Goal: Transaction & Acquisition: Purchase product/service

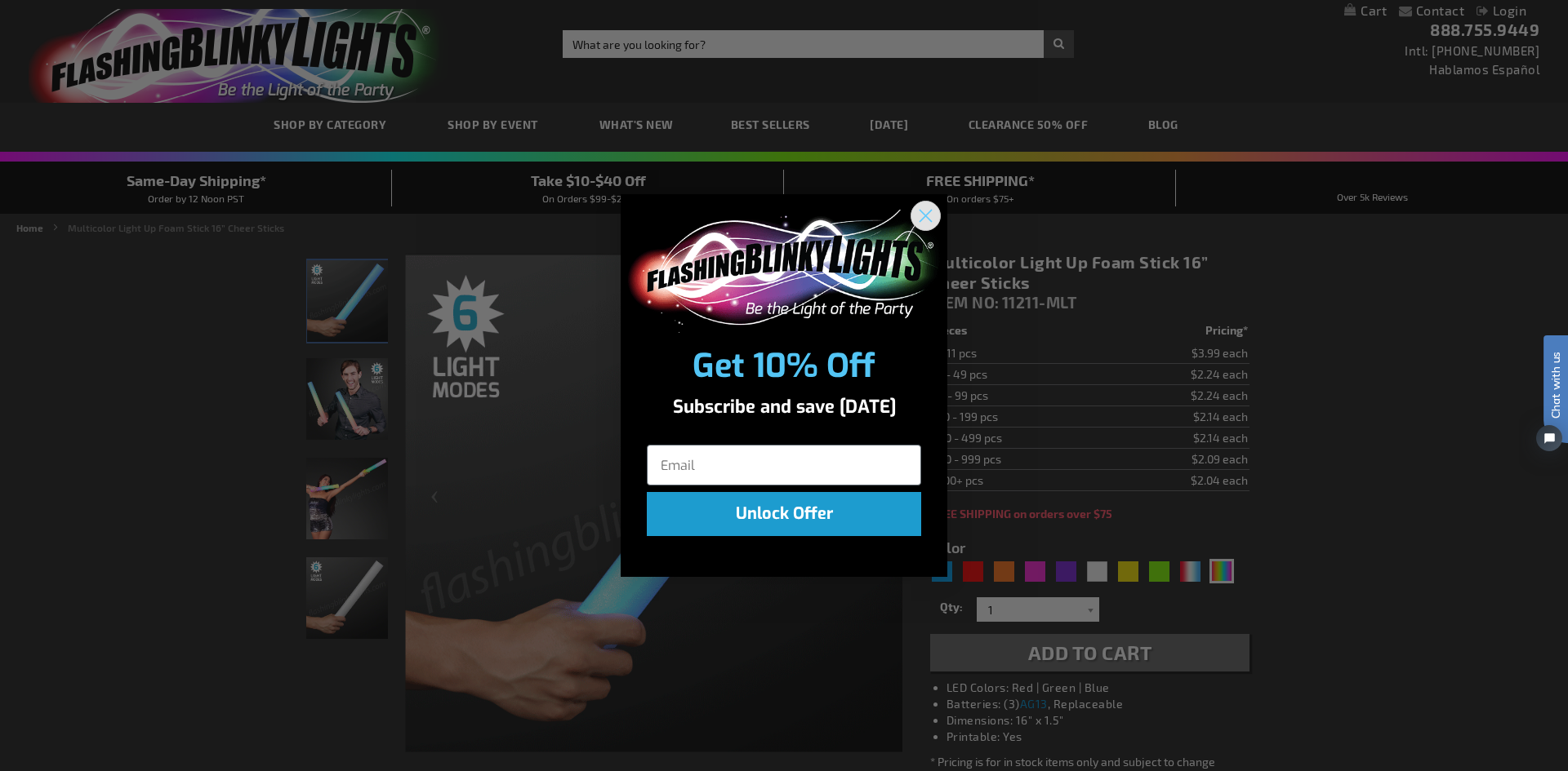
click at [922, 218] on circle "Close dialog" at bounding box center [924, 215] width 27 height 27
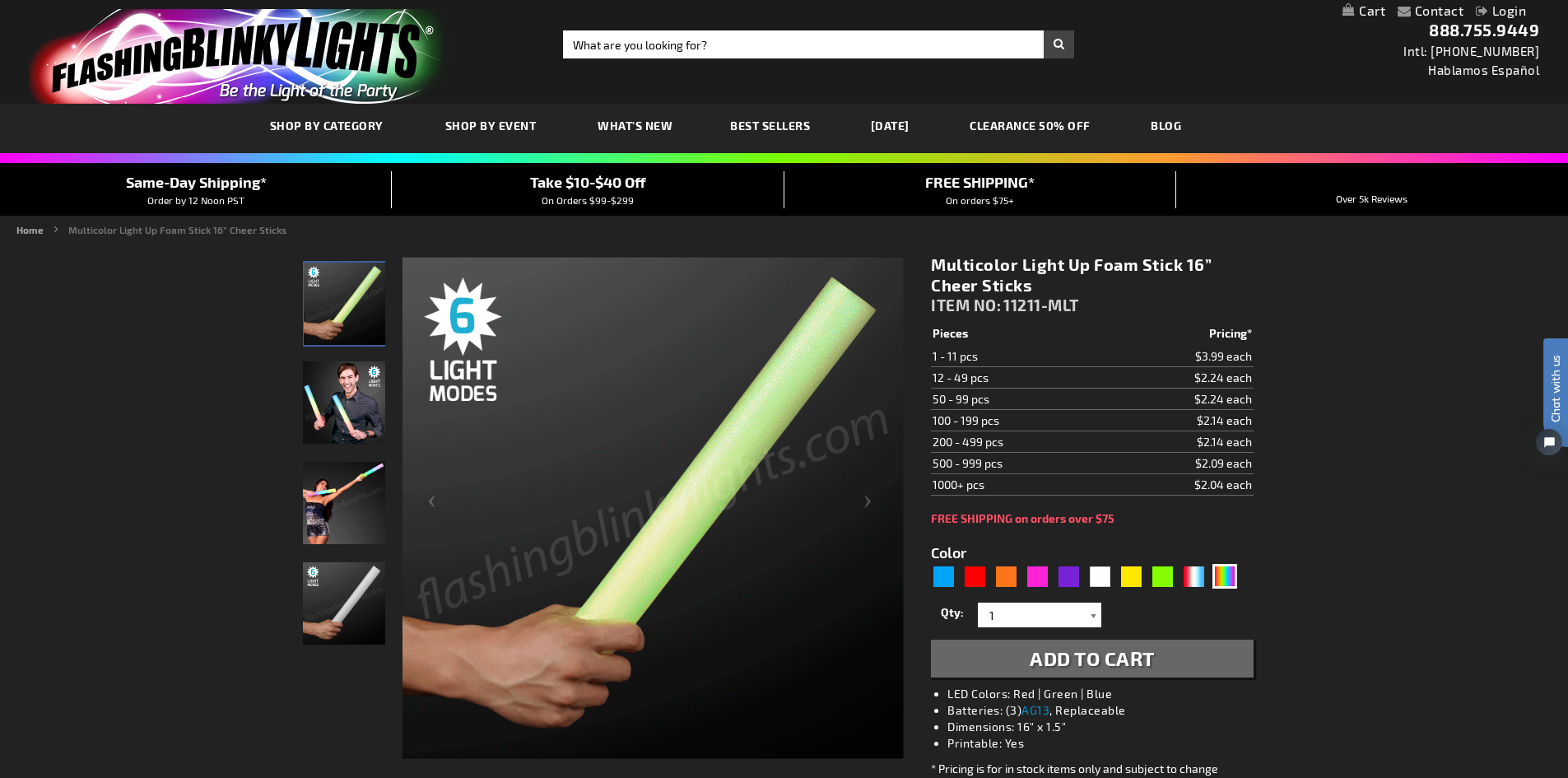
click at [1090, 615] on div at bounding box center [1094, 614] width 17 height 25
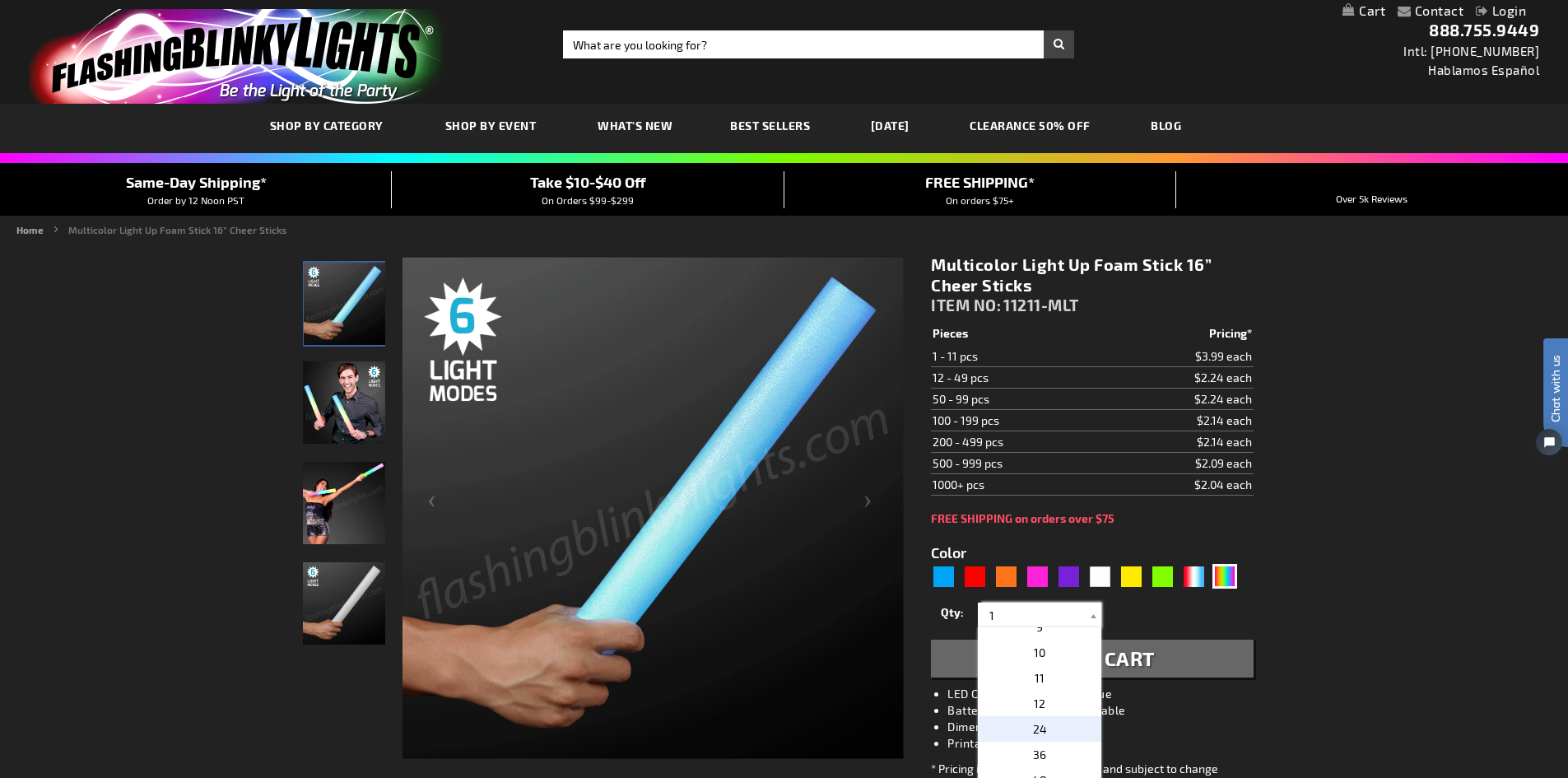
scroll to position [247, 0]
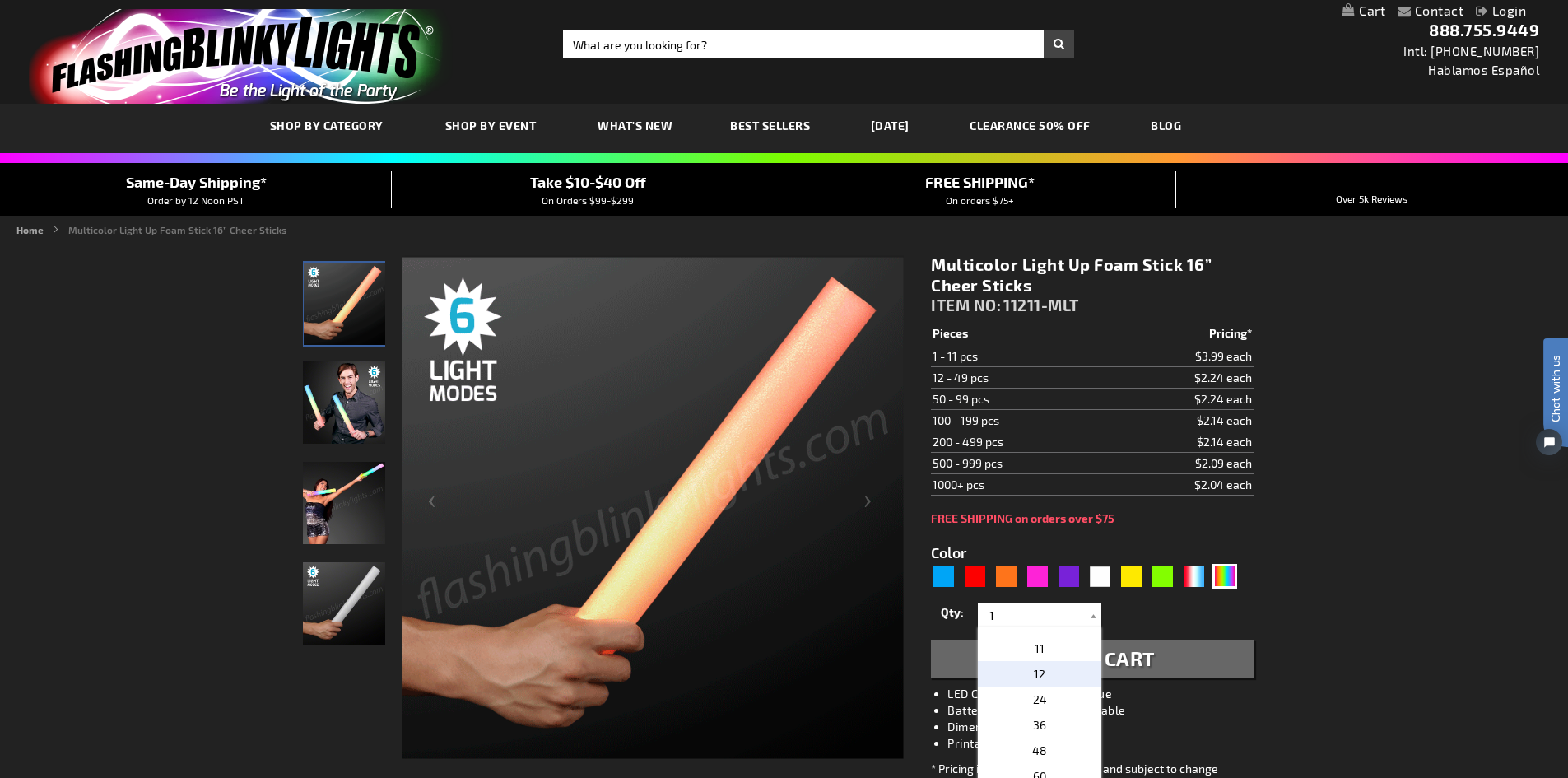
click at [1066, 673] on p "12" at bounding box center [1039, 674] width 124 height 26
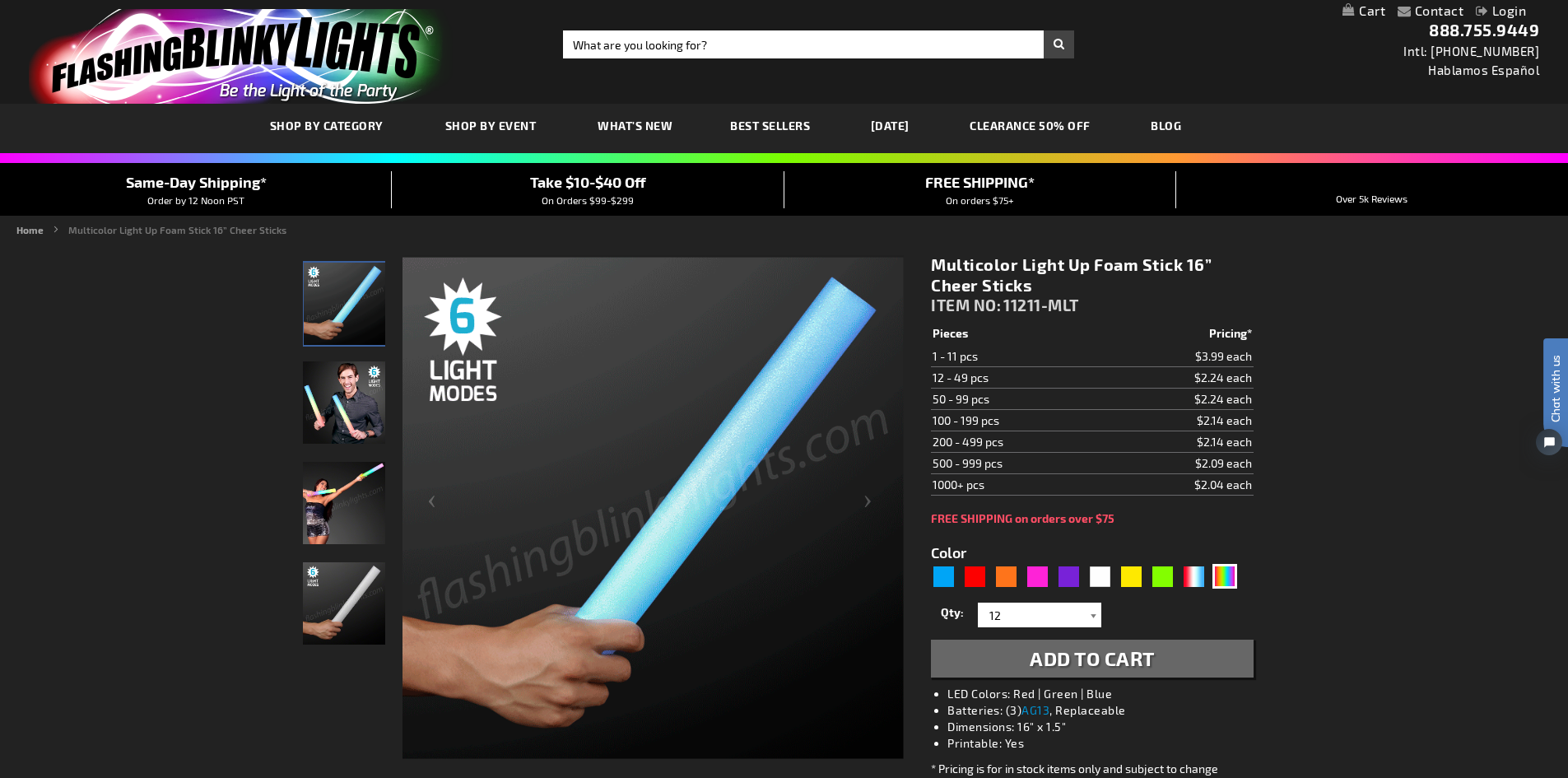
click at [1095, 618] on div at bounding box center [1094, 614] width 17 height 25
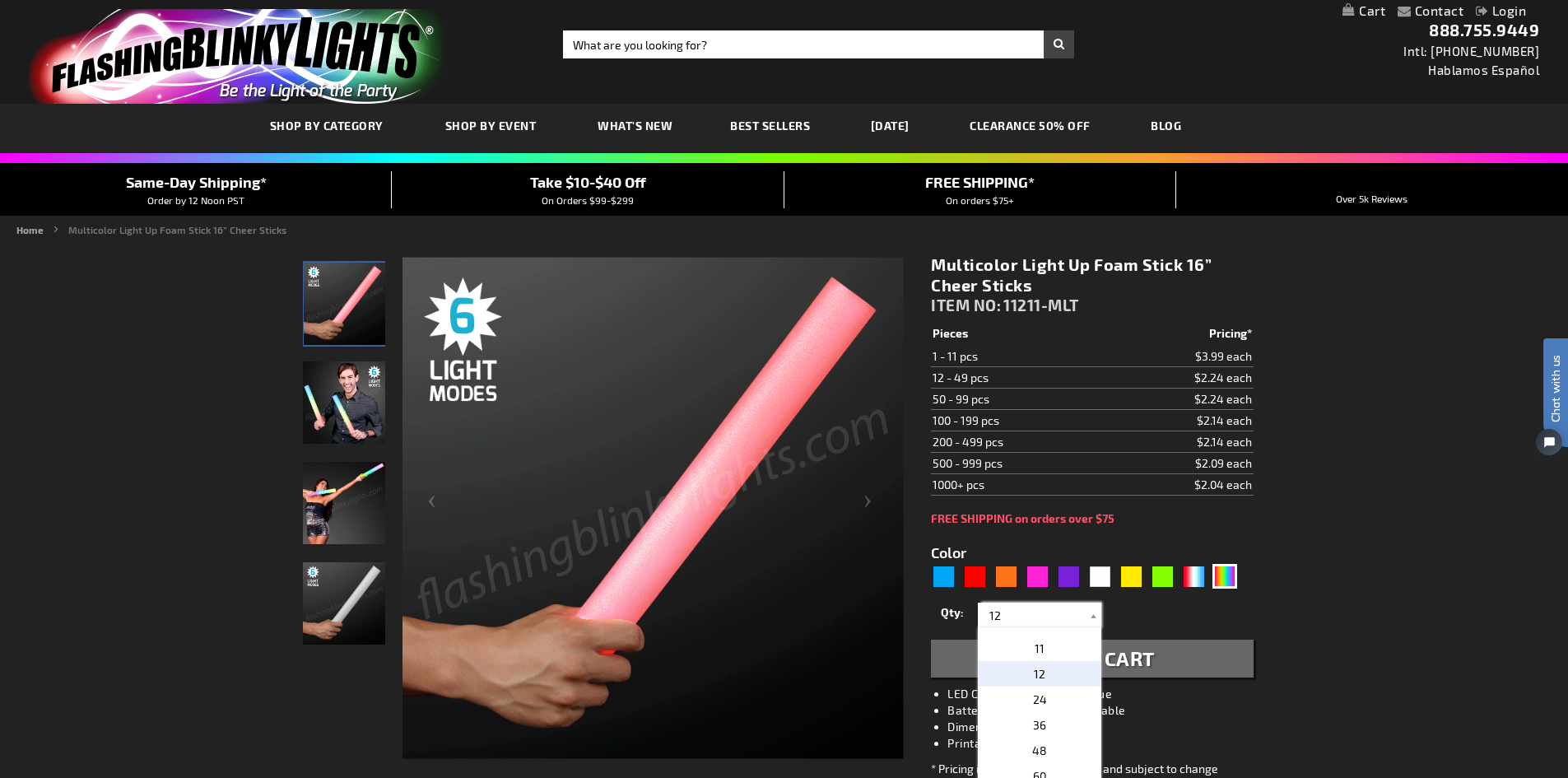
click at [1002, 618] on input "12" at bounding box center [1042, 614] width 120 height 25
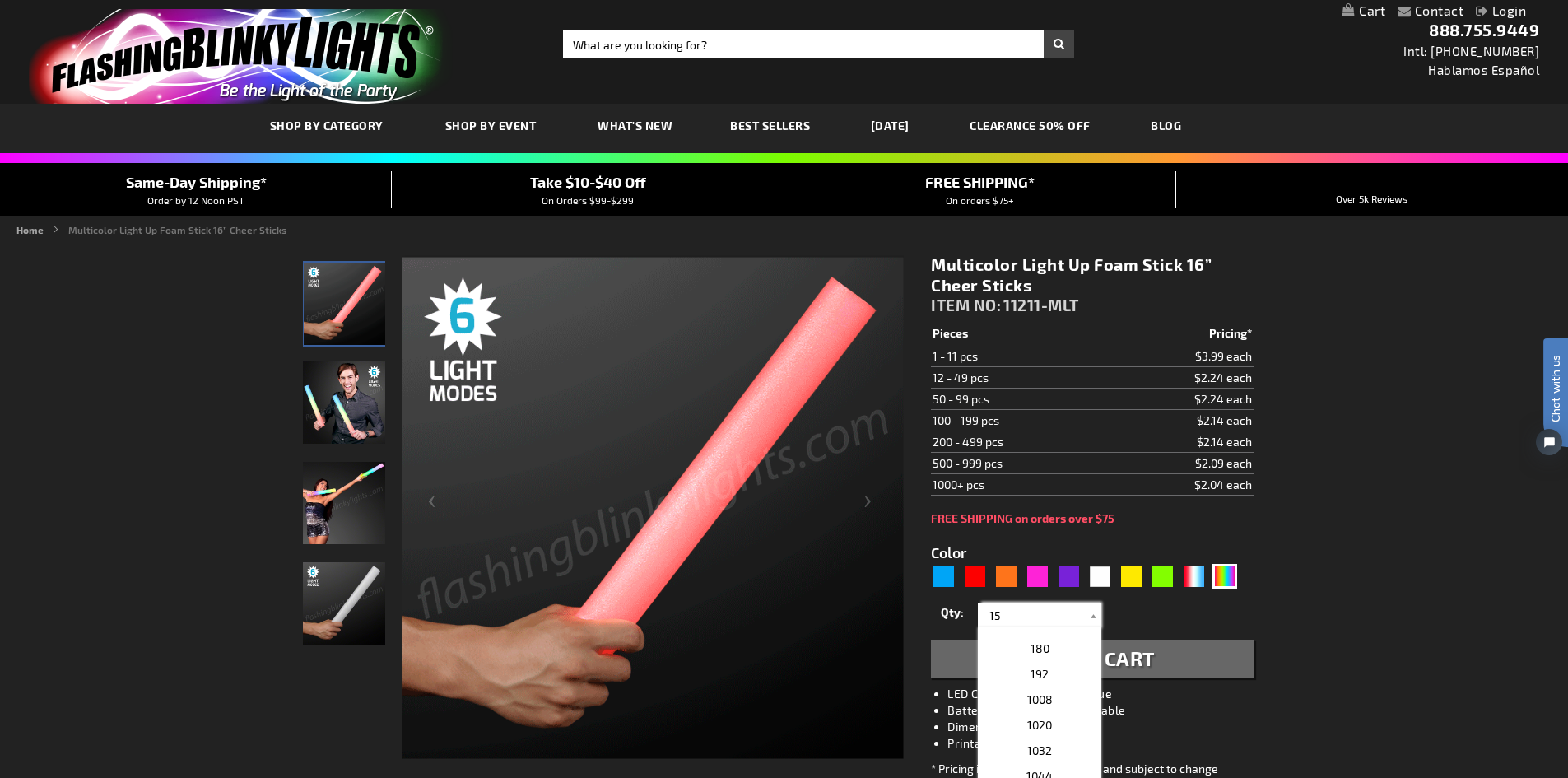
scroll to position [0, 0]
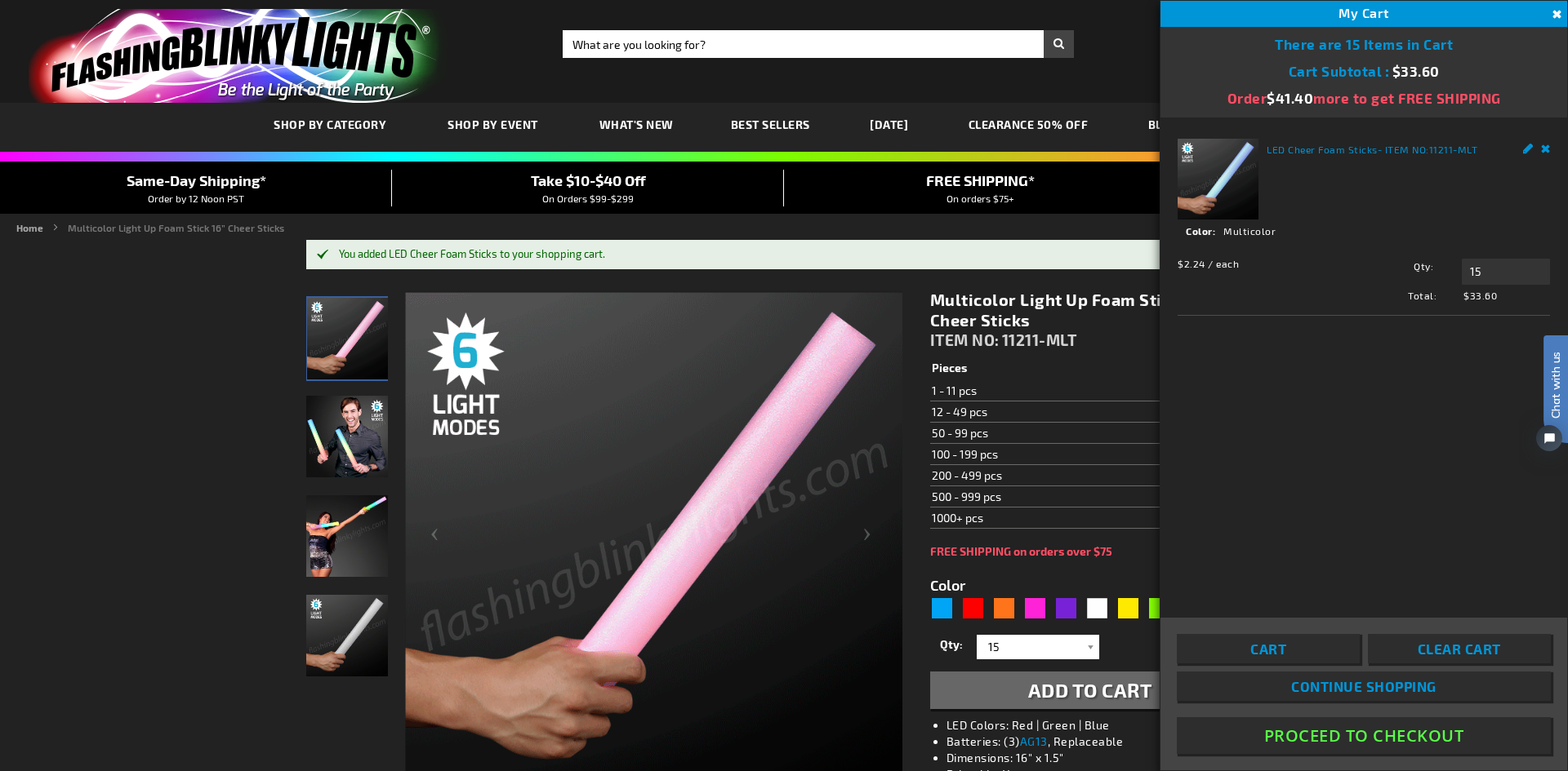
click at [1072, 570] on form "Color 5659 1" at bounding box center [1090, 634] width 319 height 151
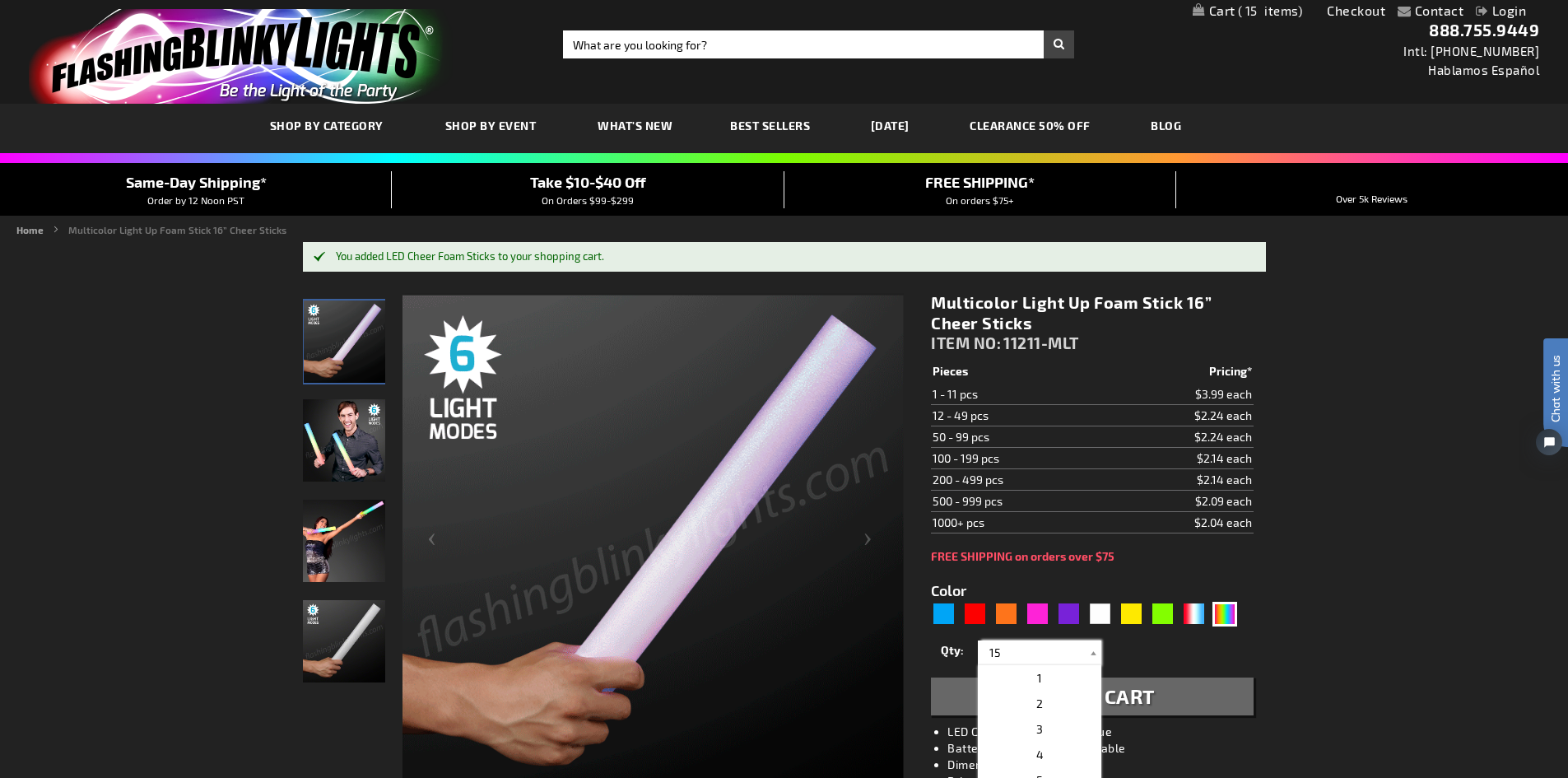
drag, startPoint x: 1010, startPoint y: 656, endPoint x: 950, endPoint y: 646, distance: 60.8
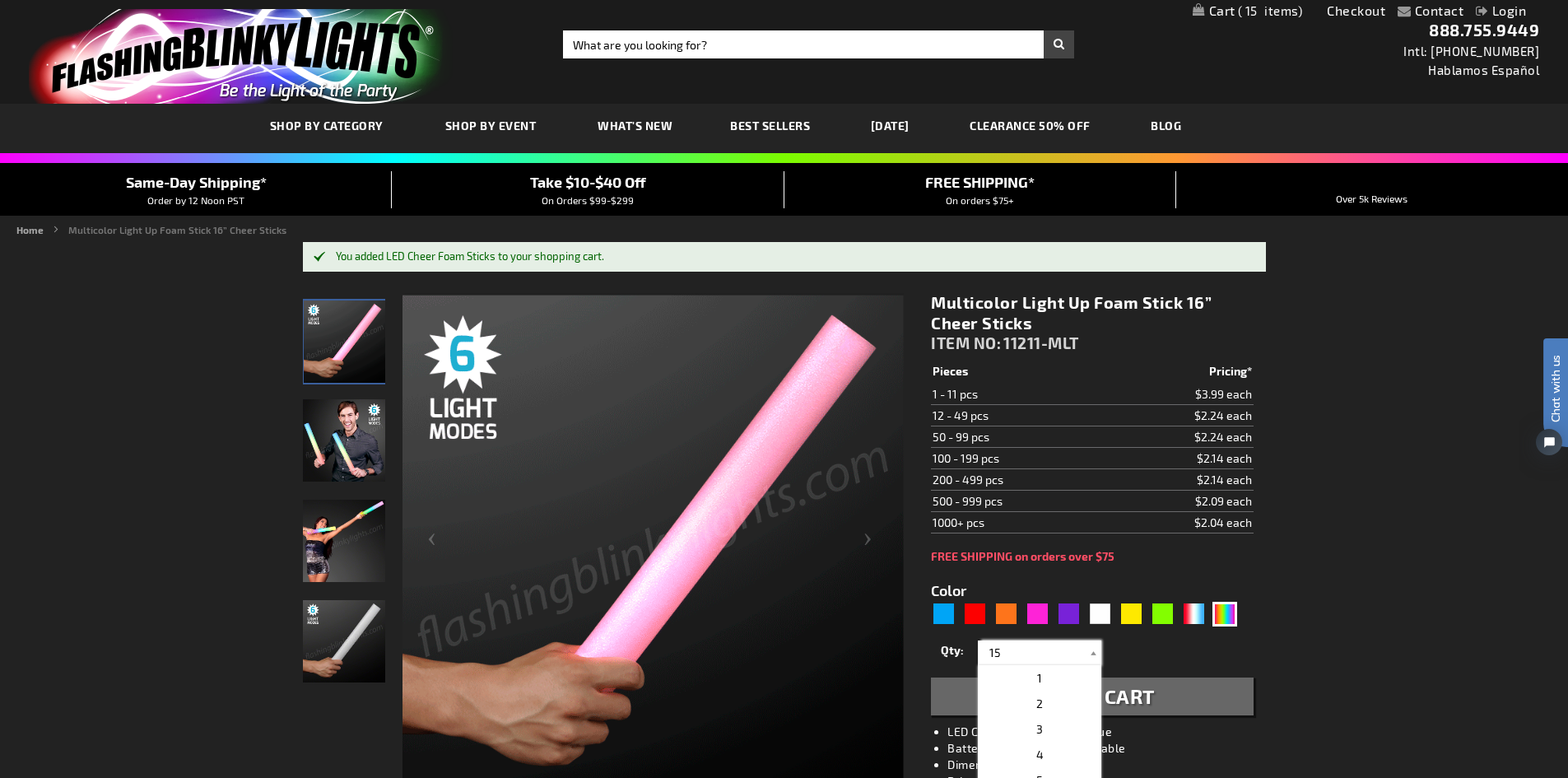
click at [950, 646] on div "Qty 1 2 3 4 5 6 7 8 9 10 11 12 24 36 48 60 72 84 96 108 120 132 144 156 168" at bounding box center [1092, 653] width 322 height 33
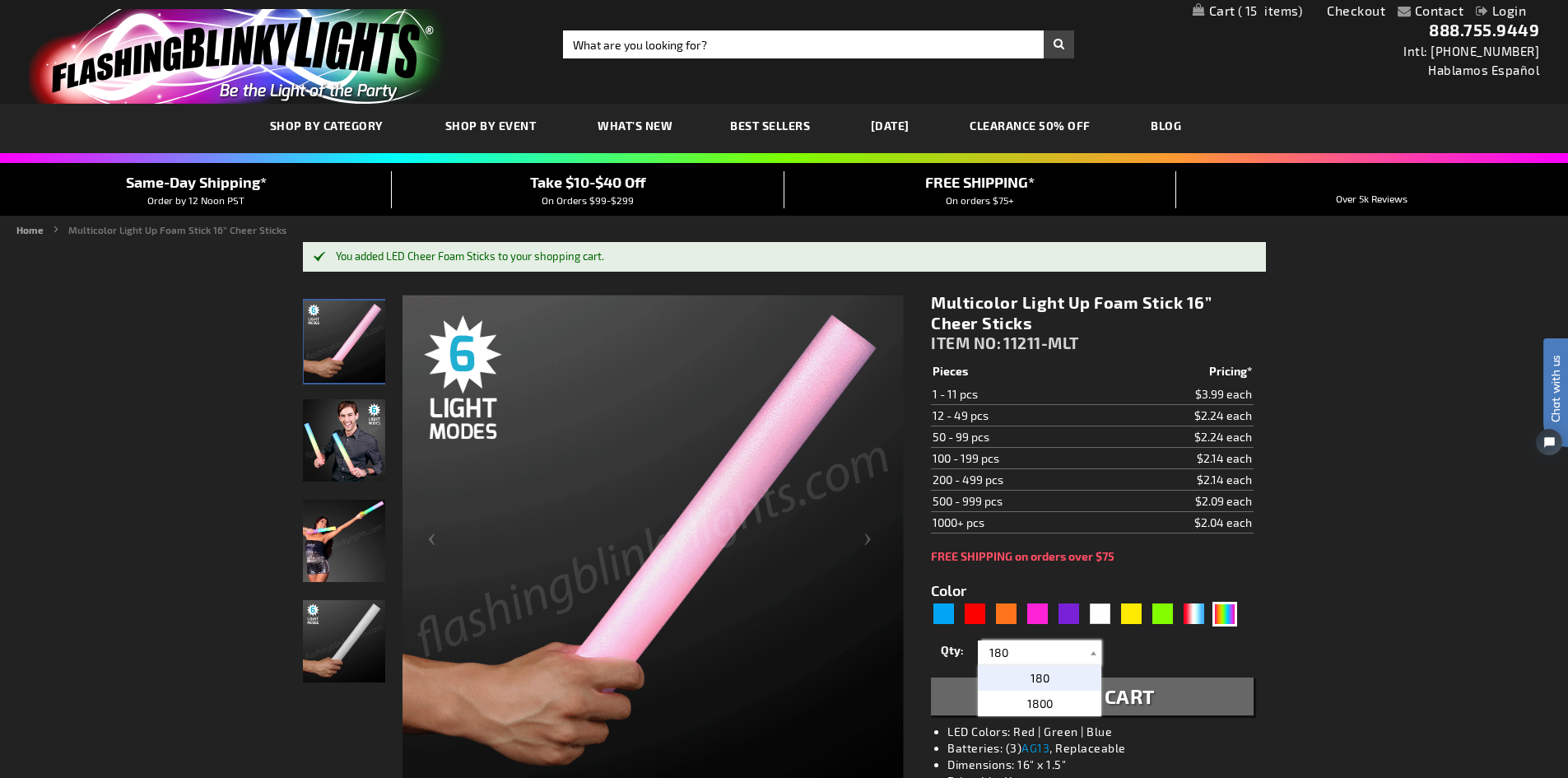
type input "180"
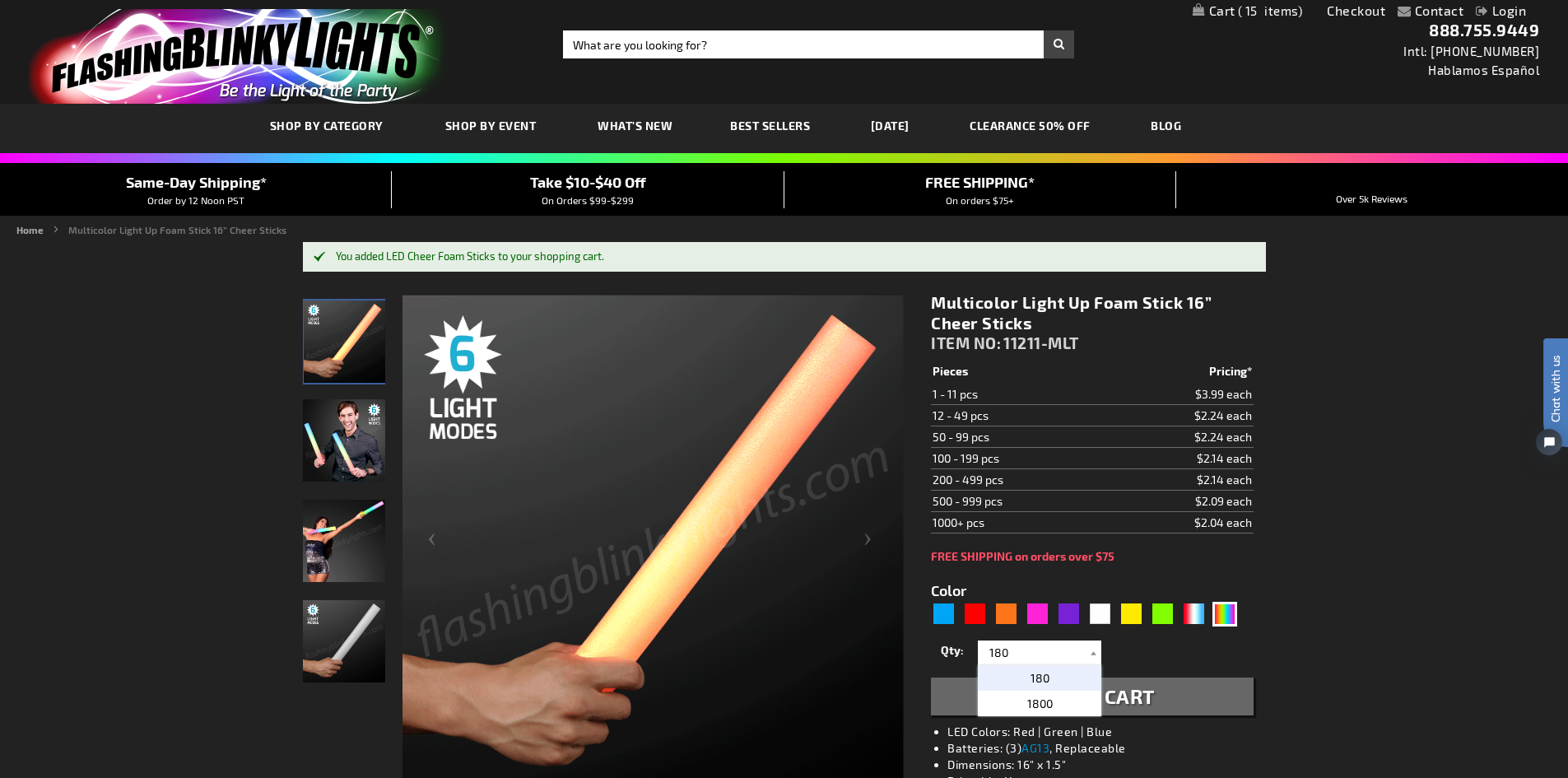
click at [1033, 686] on p "180" at bounding box center [1039, 679] width 124 height 26
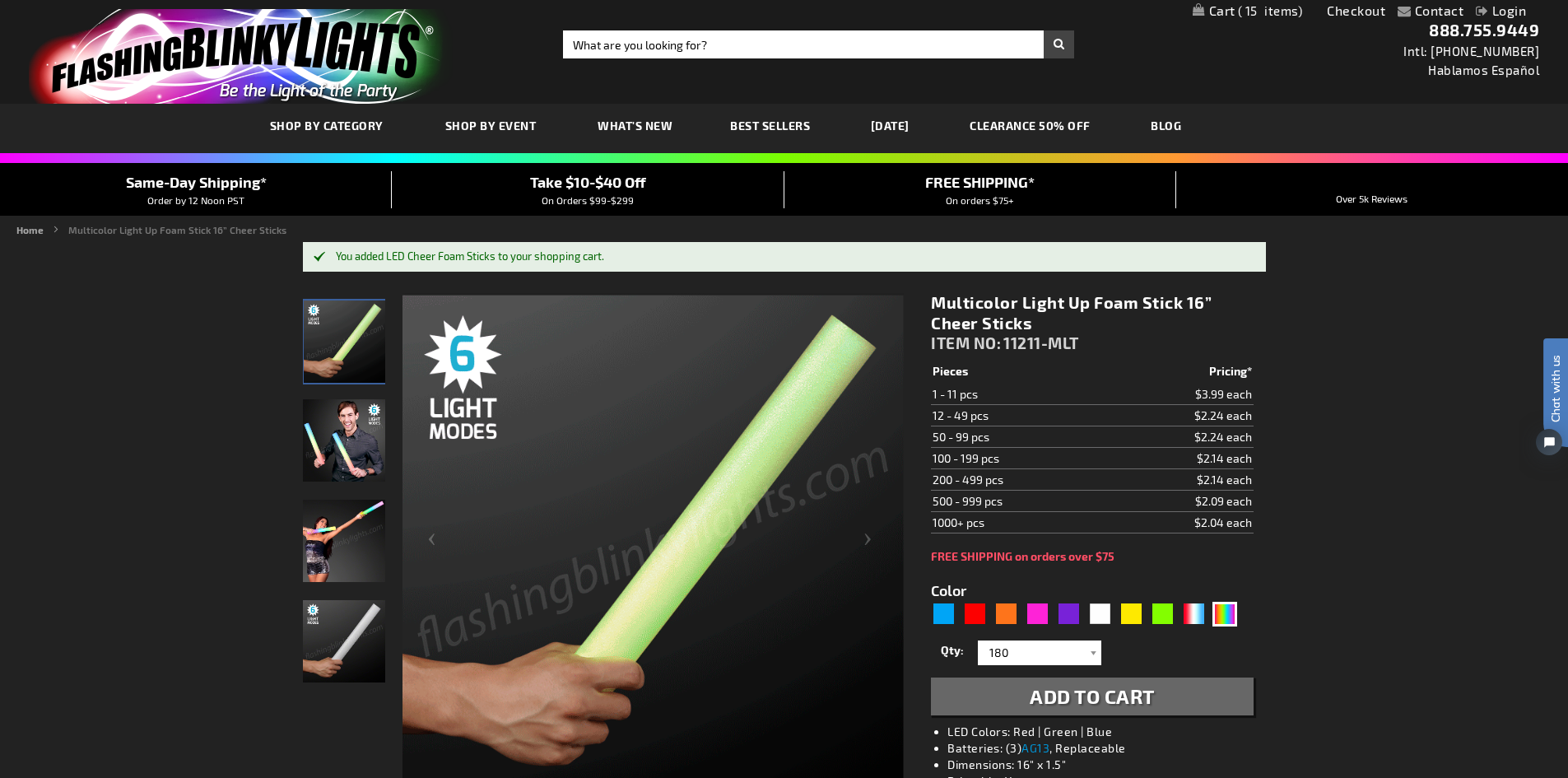
click at [1165, 691] on button "Add to Cart" at bounding box center [1092, 697] width 322 height 38
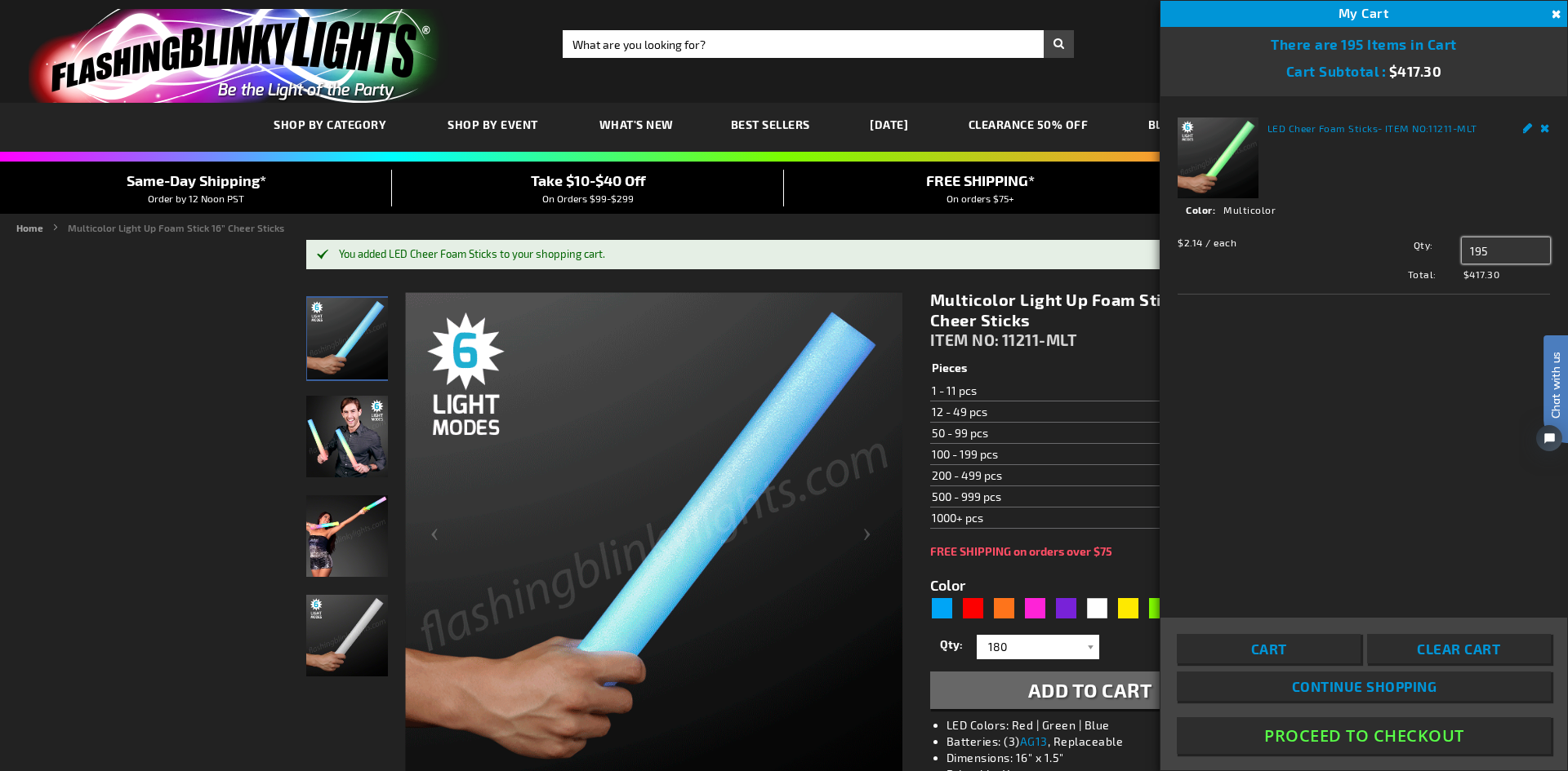
drag, startPoint x: 1497, startPoint y: 250, endPoint x: 1444, endPoint y: 251, distance: 53.0
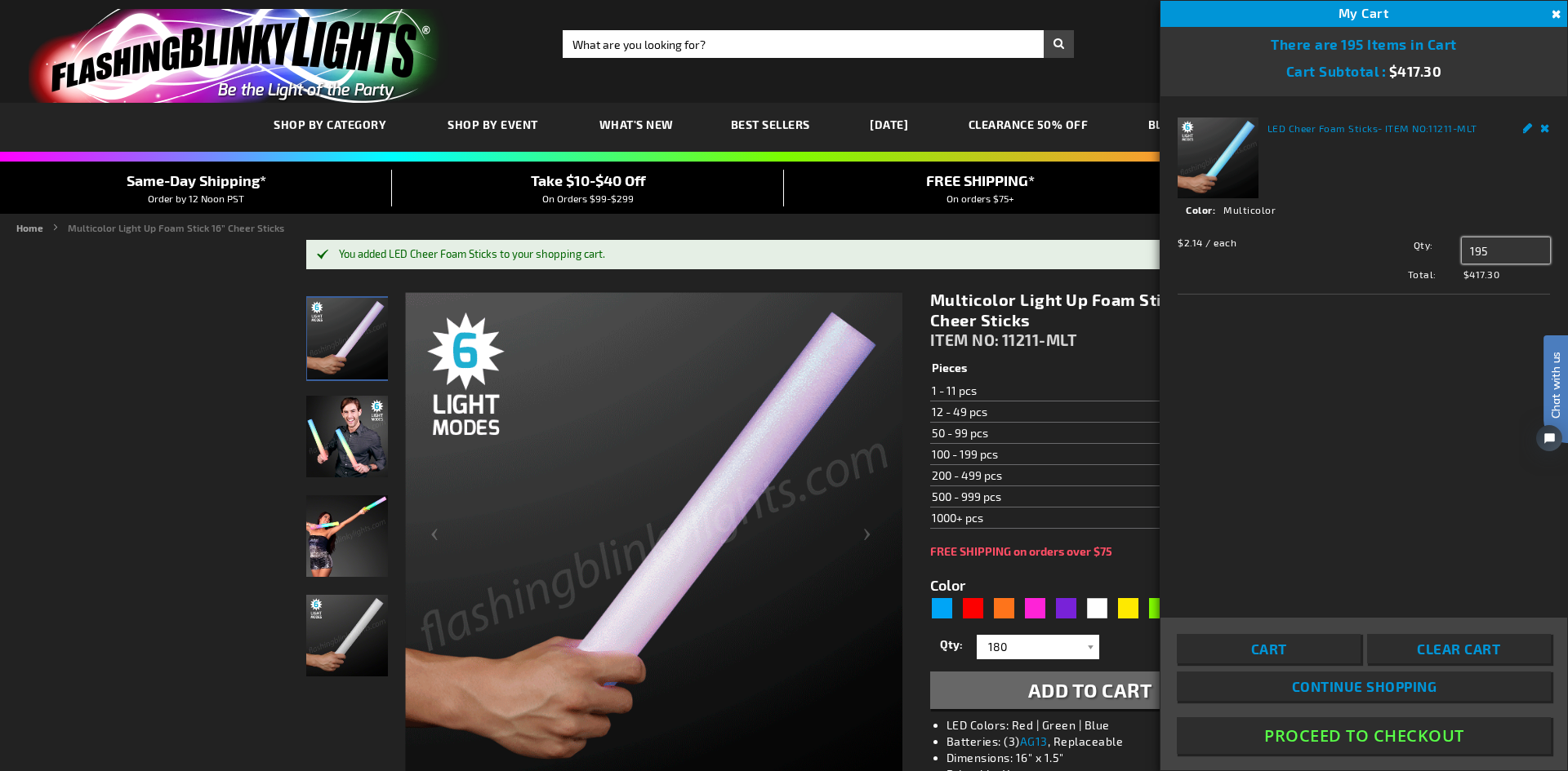
click at [1444, 251] on div "Qty 195 Update" at bounding box center [1447, 250] width 205 height 27
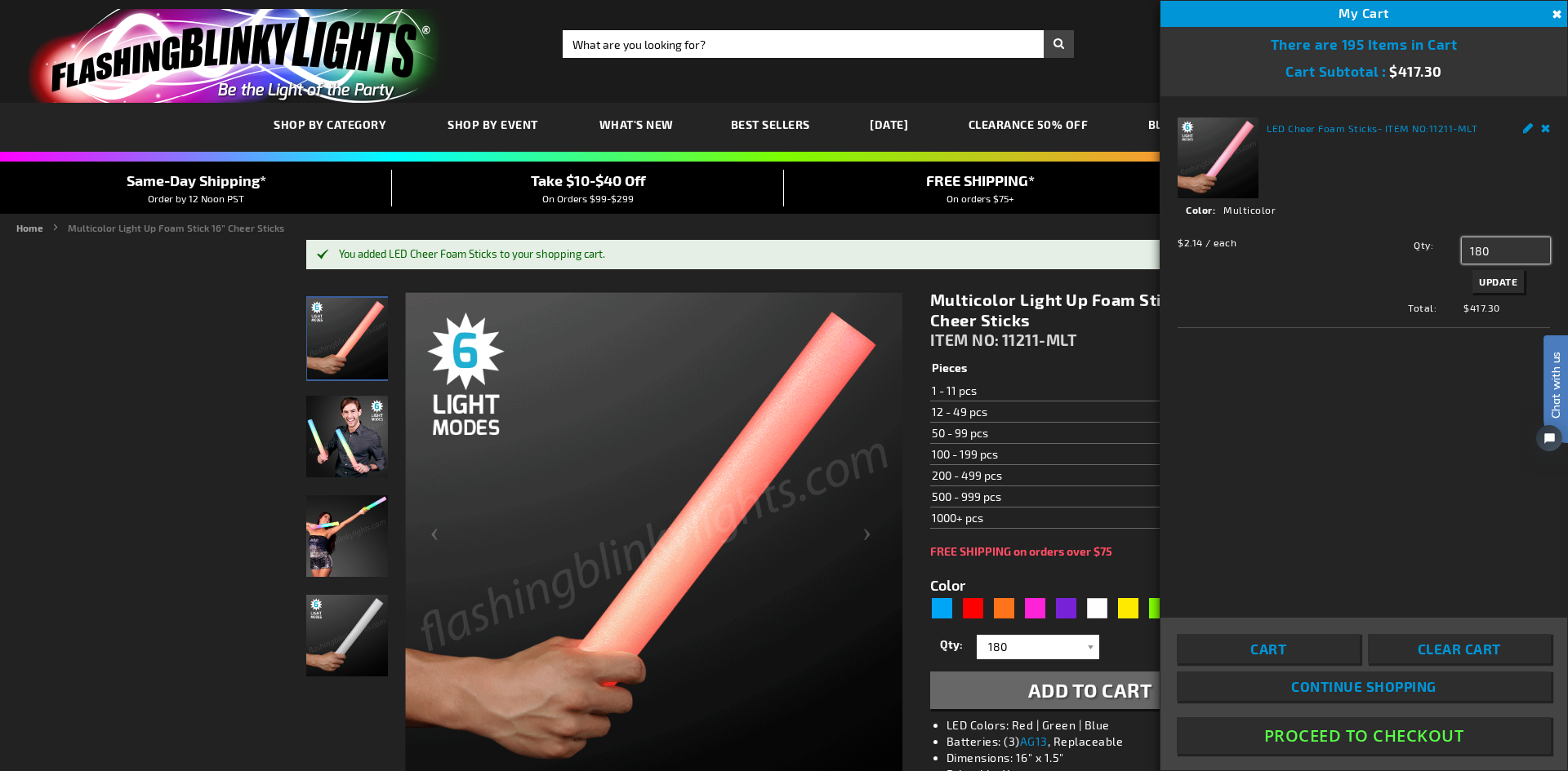
type input "180"
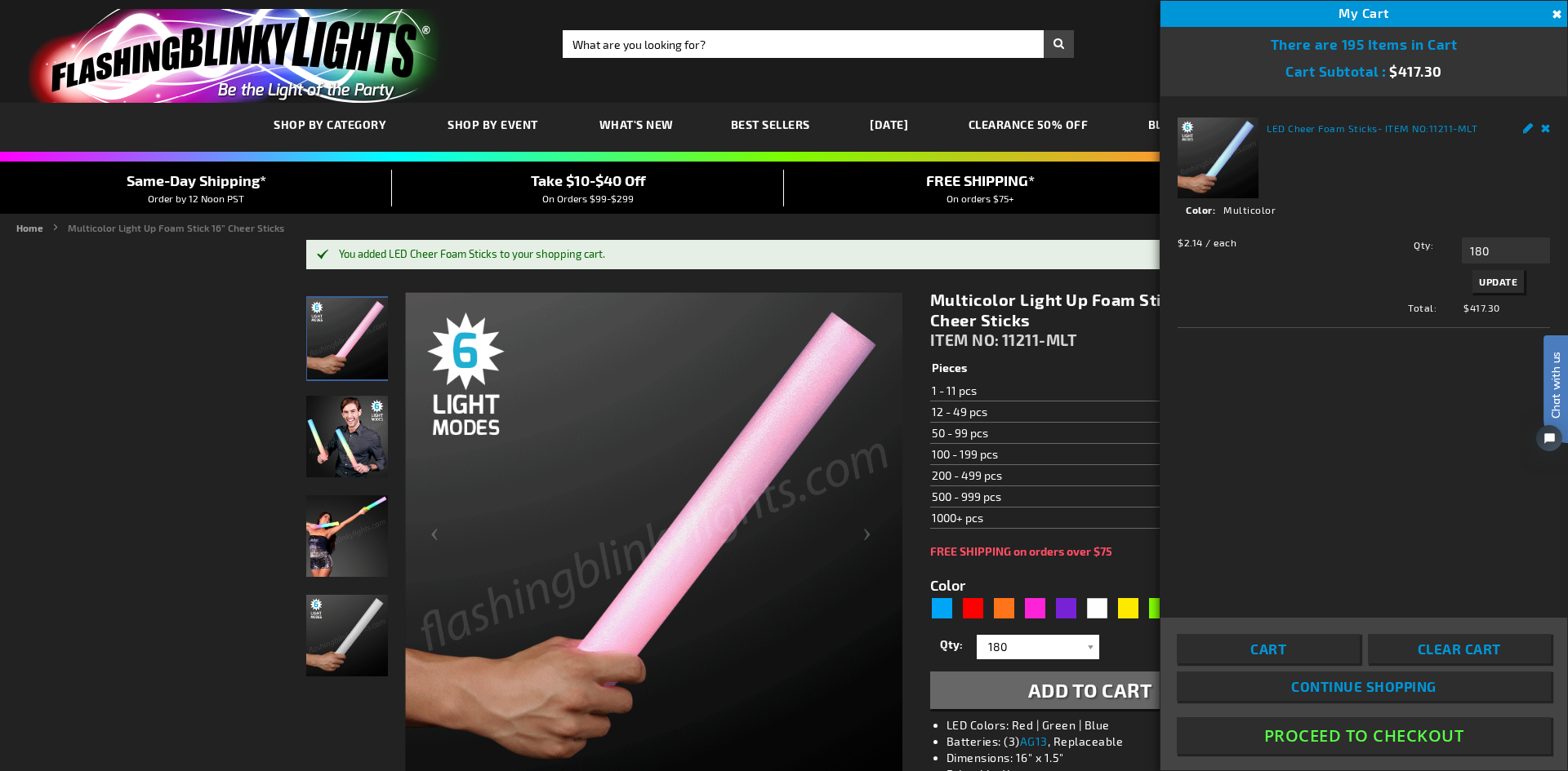
click at [1499, 278] on span "Update" at bounding box center [1497, 282] width 38 height 12
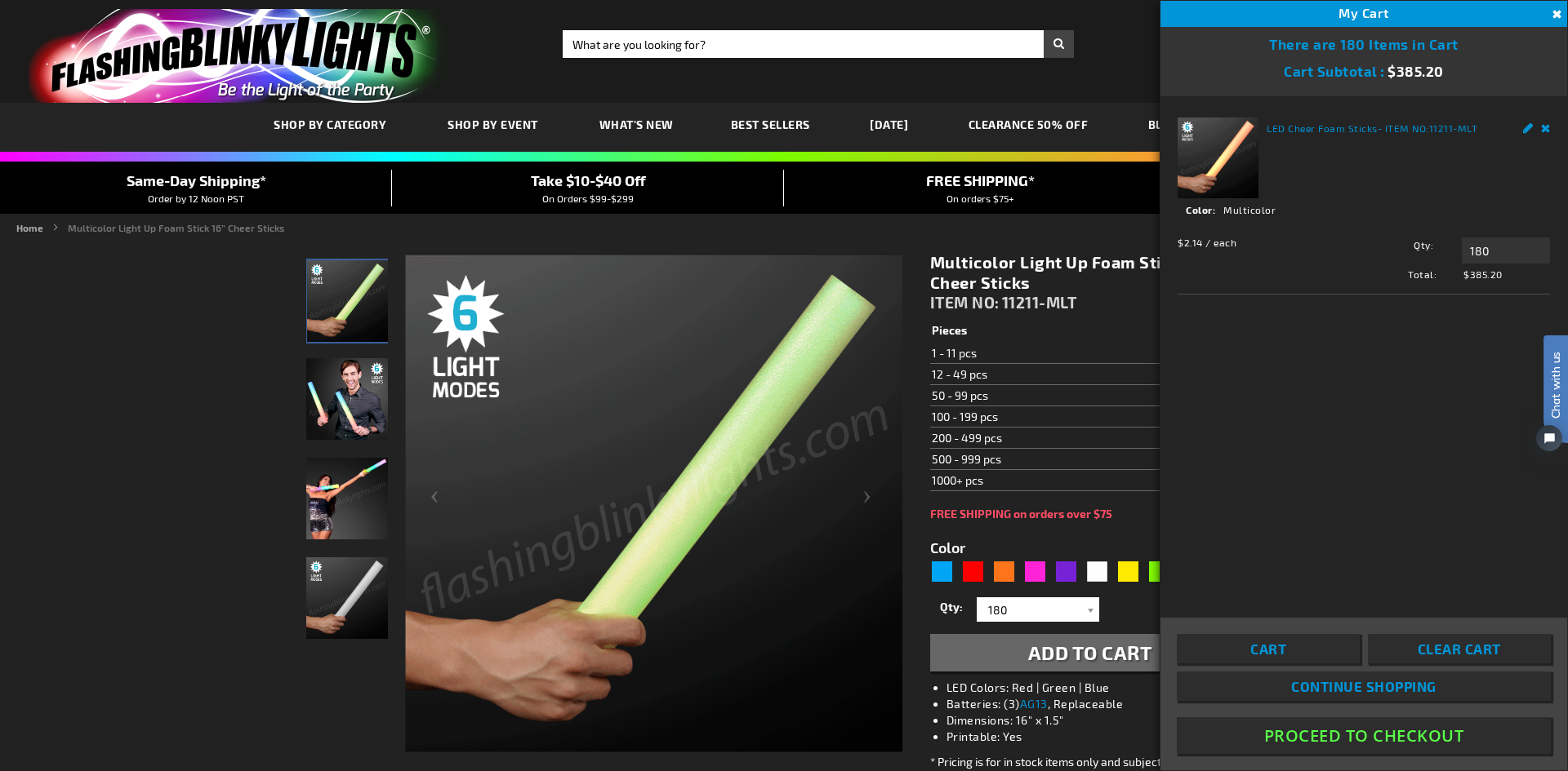
click at [1555, 12] on button "Close" at bounding box center [1554, 15] width 18 height 18
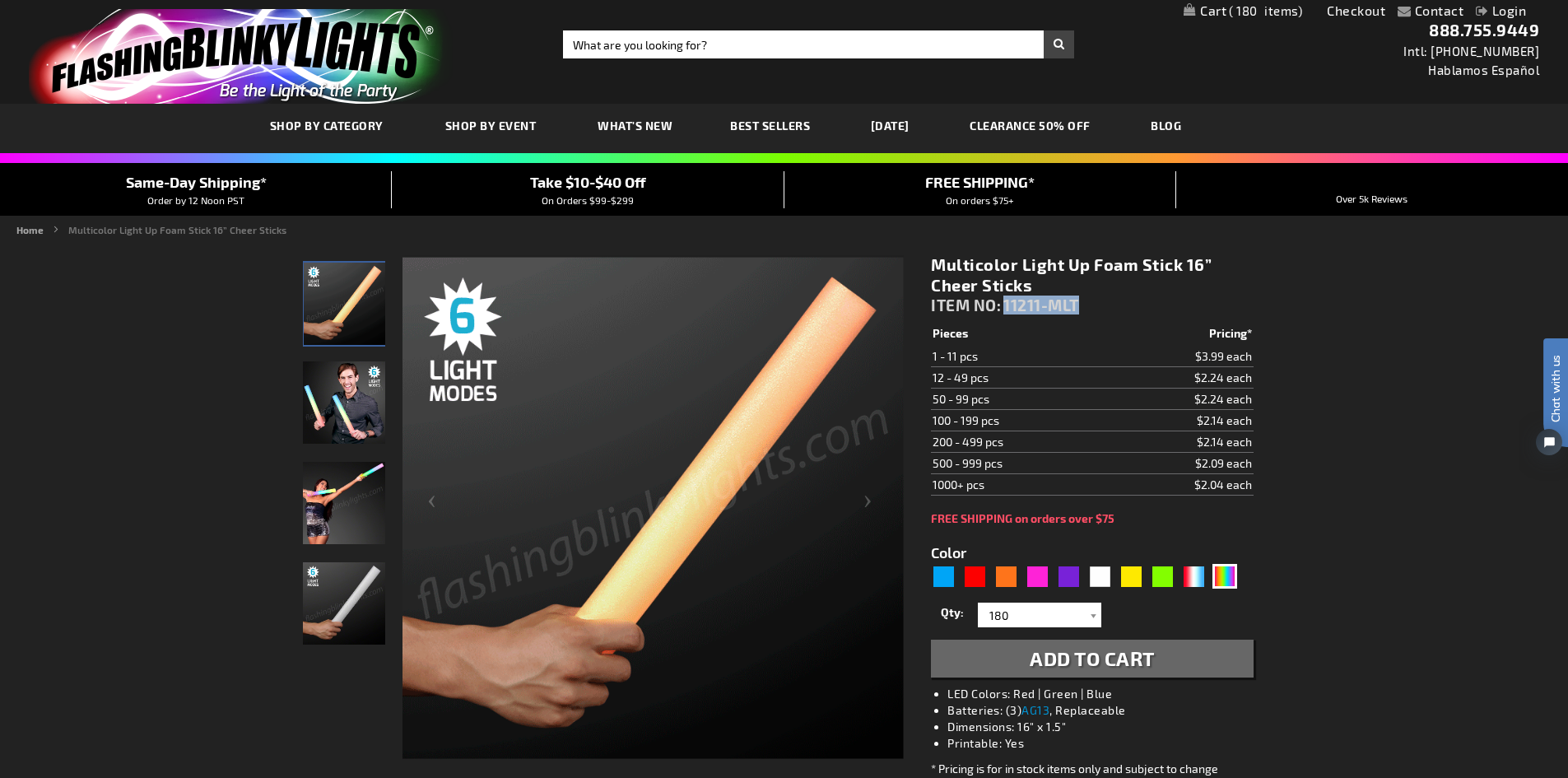
drag, startPoint x: 1085, startPoint y: 304, endPoint x: 1007, endPoint y: 311, distance: 78.3
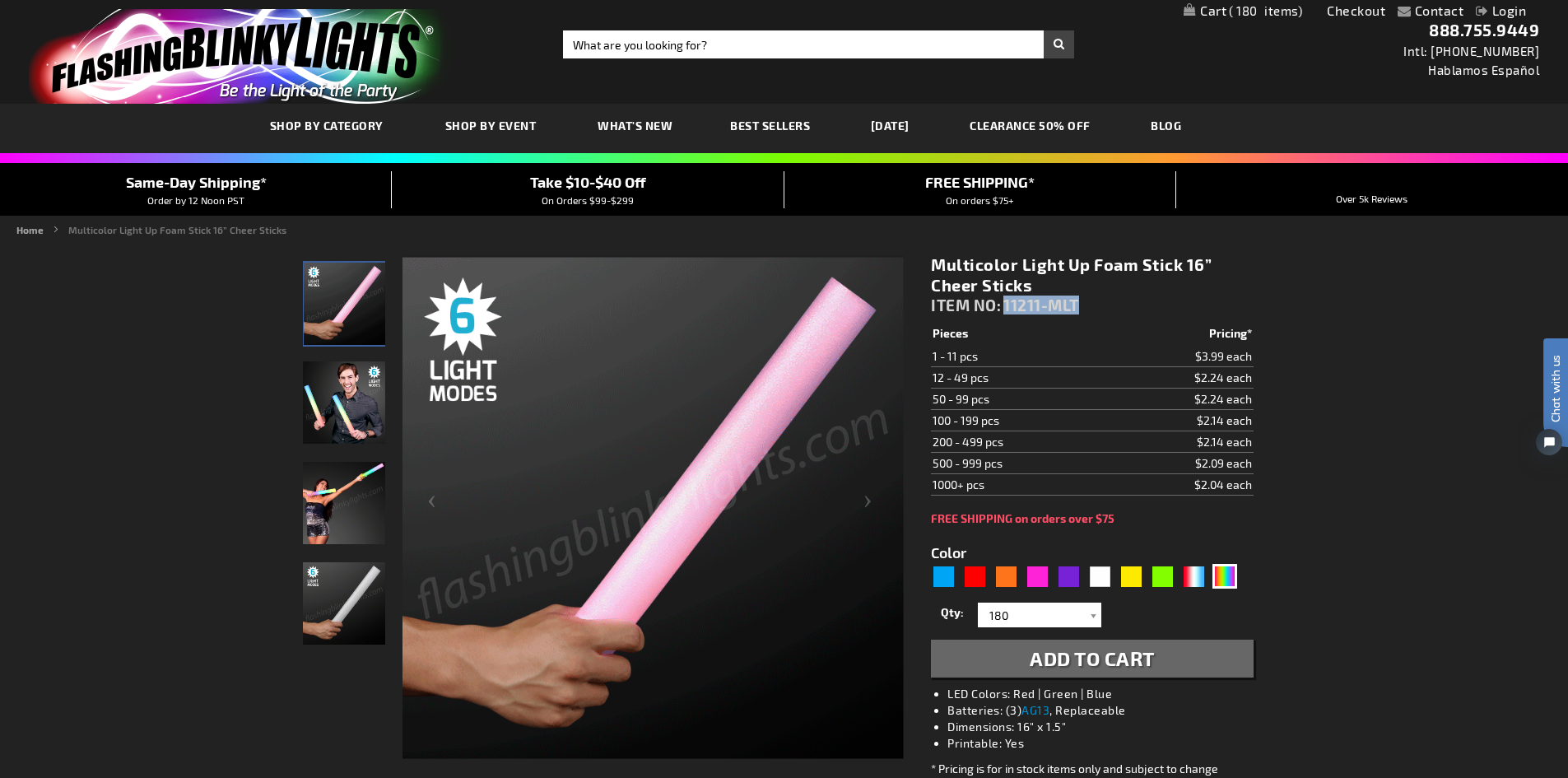
click at [1007, 311] on div "Multicolor Light Up Foam Stick 16” Cheer Sticks ITEM NO: 11211-MLT" at bounding box center [1092, 288] width 322 height 68
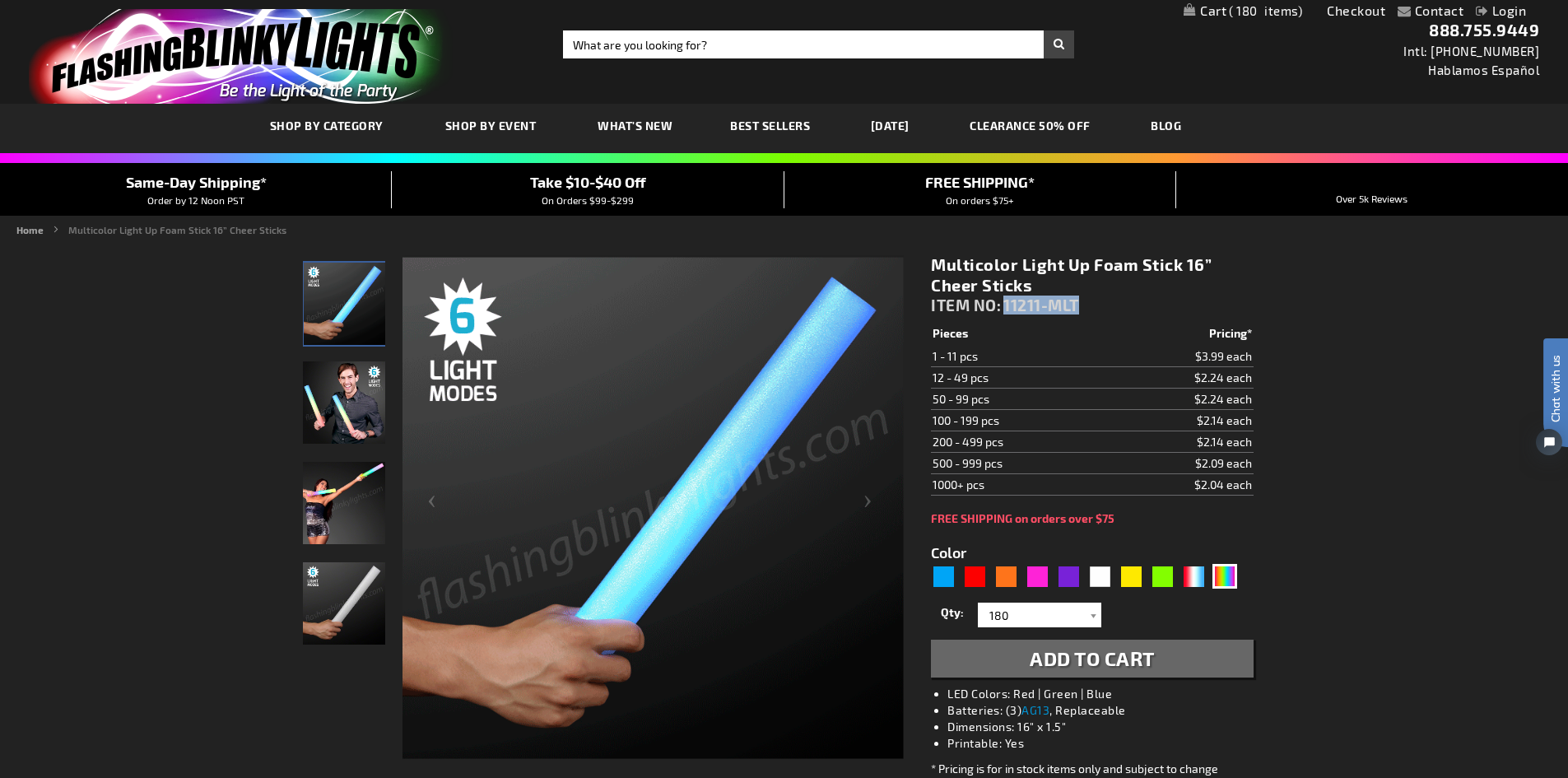
copy span "11211-MLT"
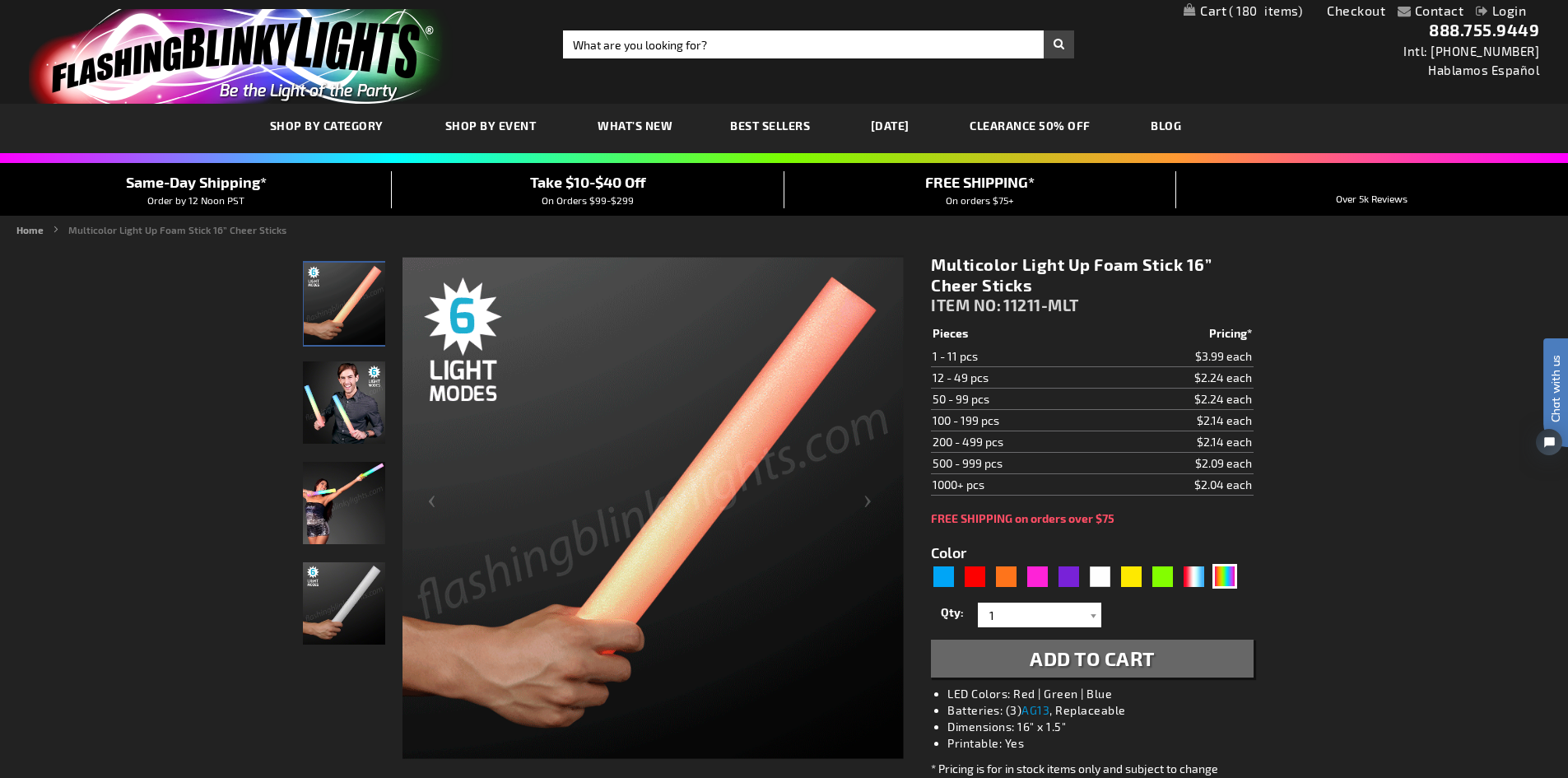
click at [1261, 16] on span "180" at bounding box center [1266, 10] width 73 height 15
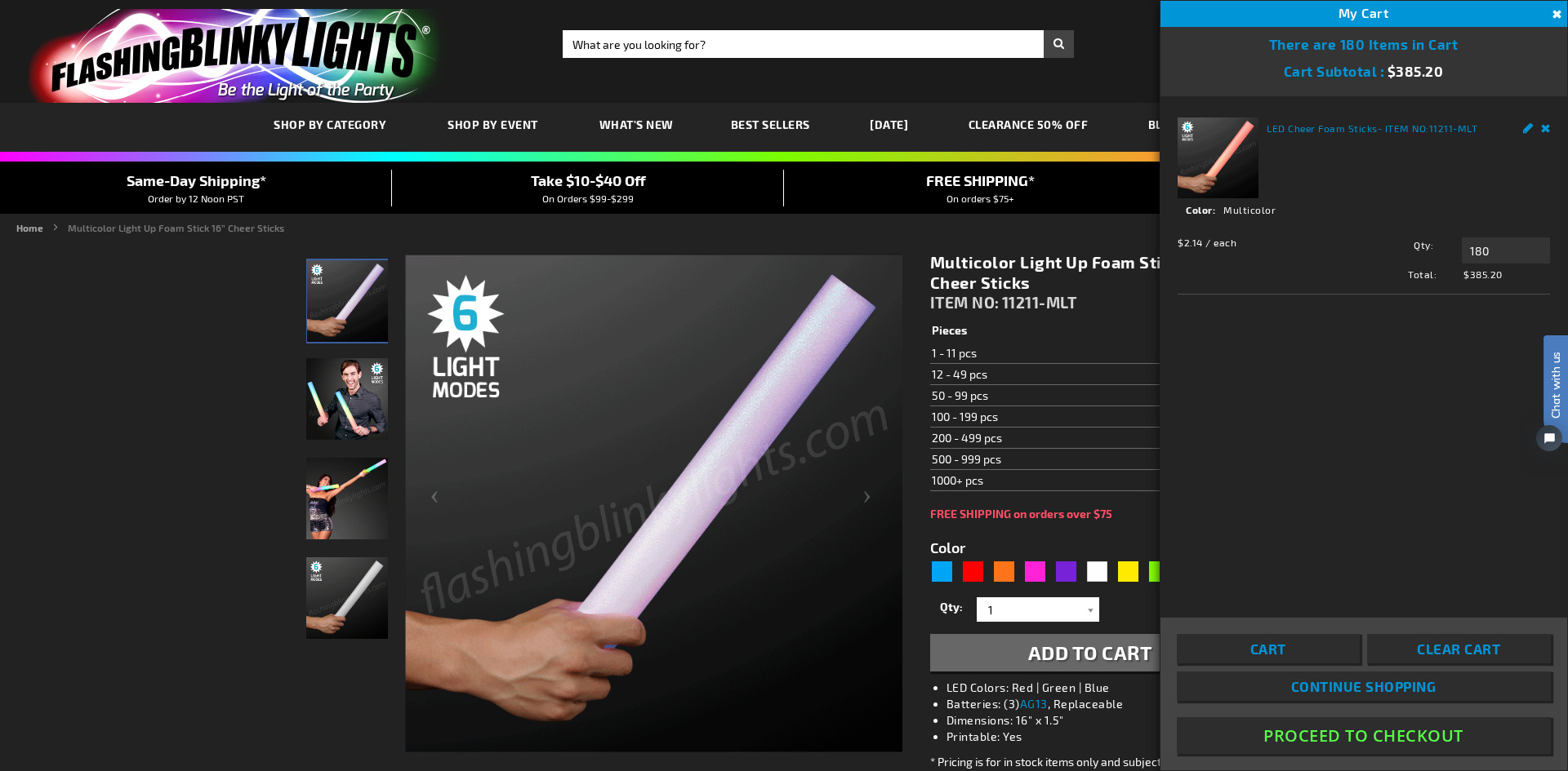
click at [1553, 12] on button "Close" at bounding box center [1554, 15] width 18 height 18
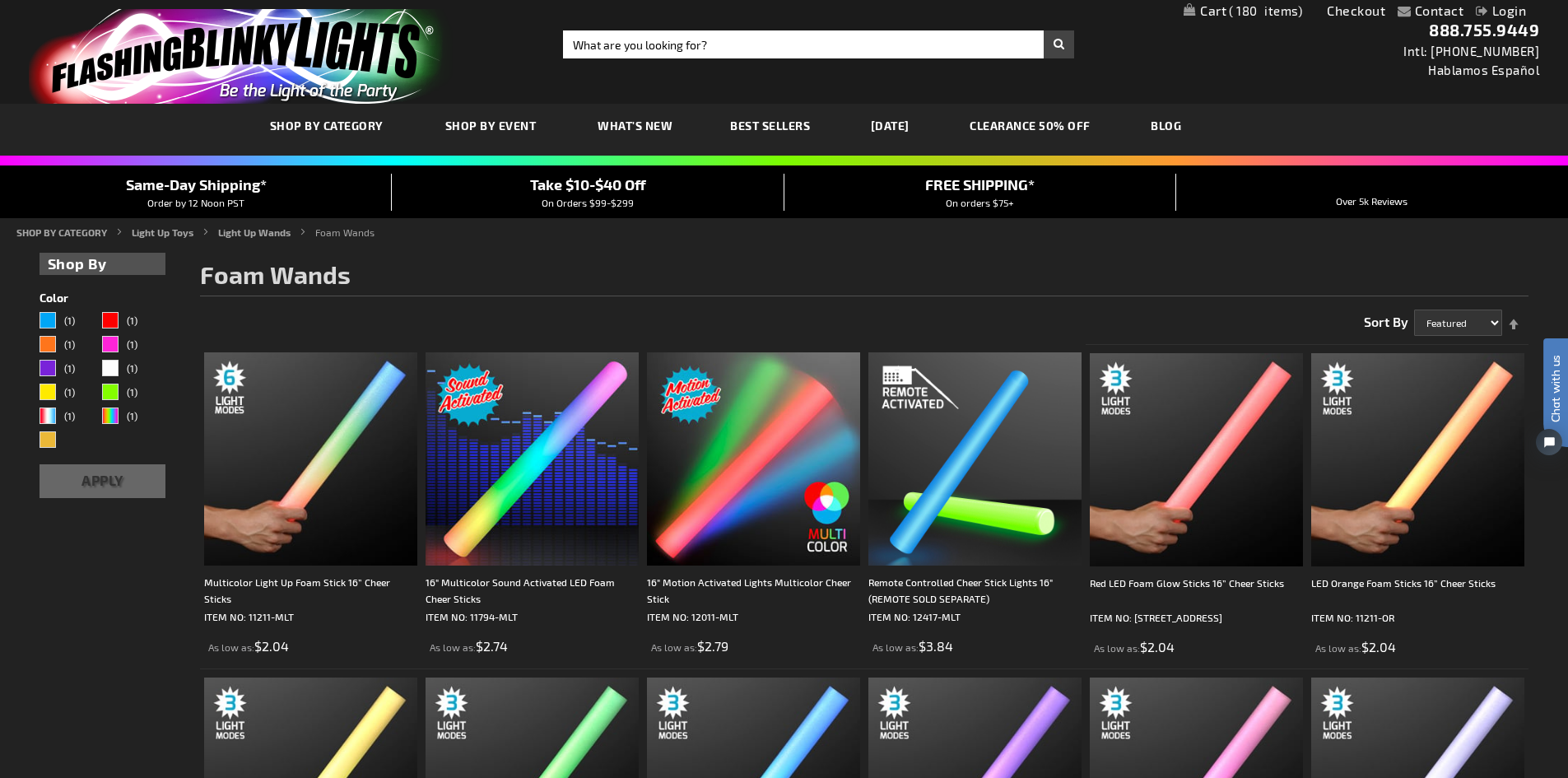
click at [305, 458] on img at bounding box center [310, 459] width 213 height 213
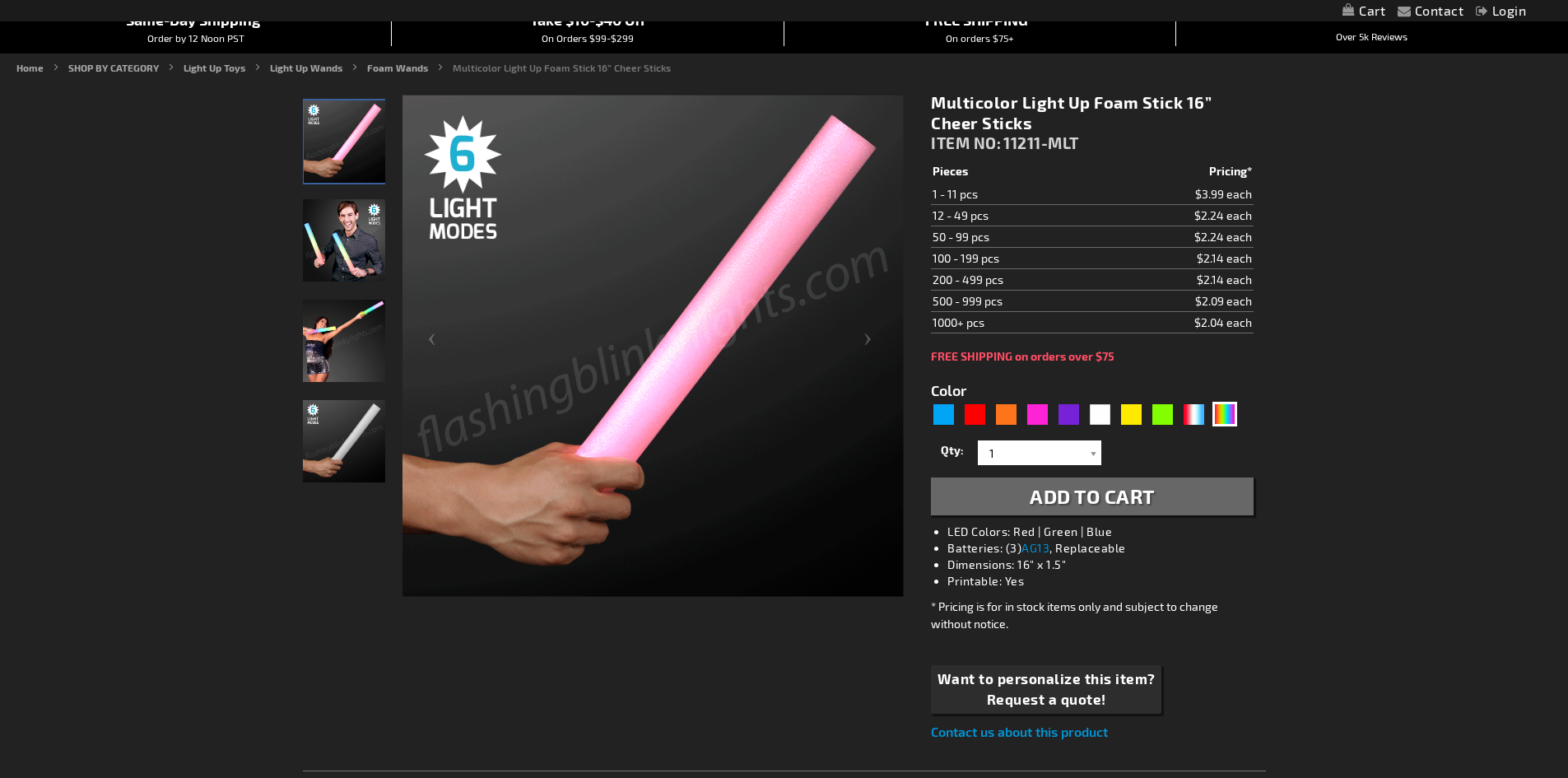
click at [337, 421] on img "16 Inch Multi-Color LED Light Up Foam Stick" at bounding box center [344, 441] width 82 height 82
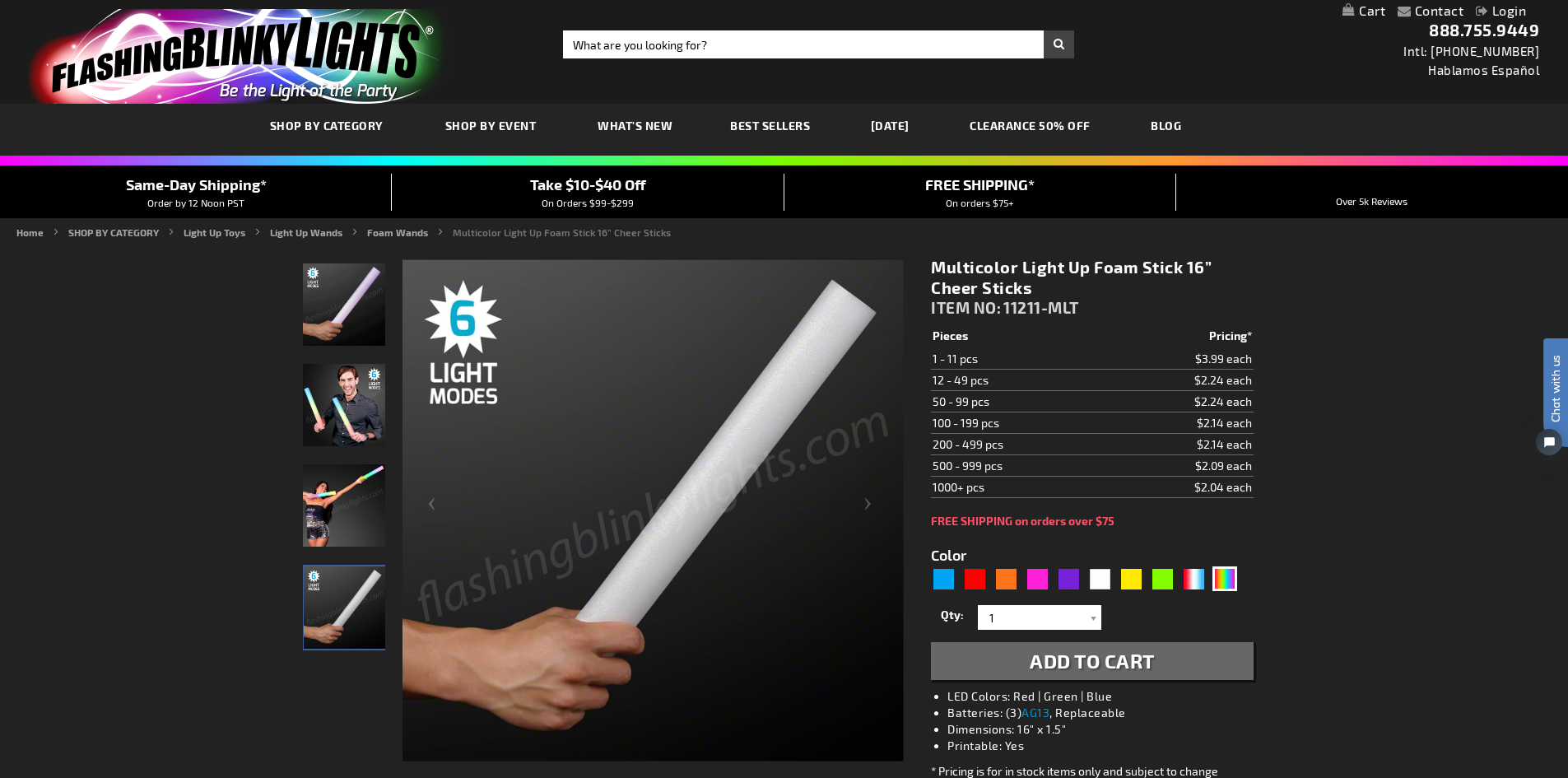
click at [333, 329] on img "16 Inch Multi-Color LED Light Up Foam Stick" at bounding box center [344, 304] width 82 height 82
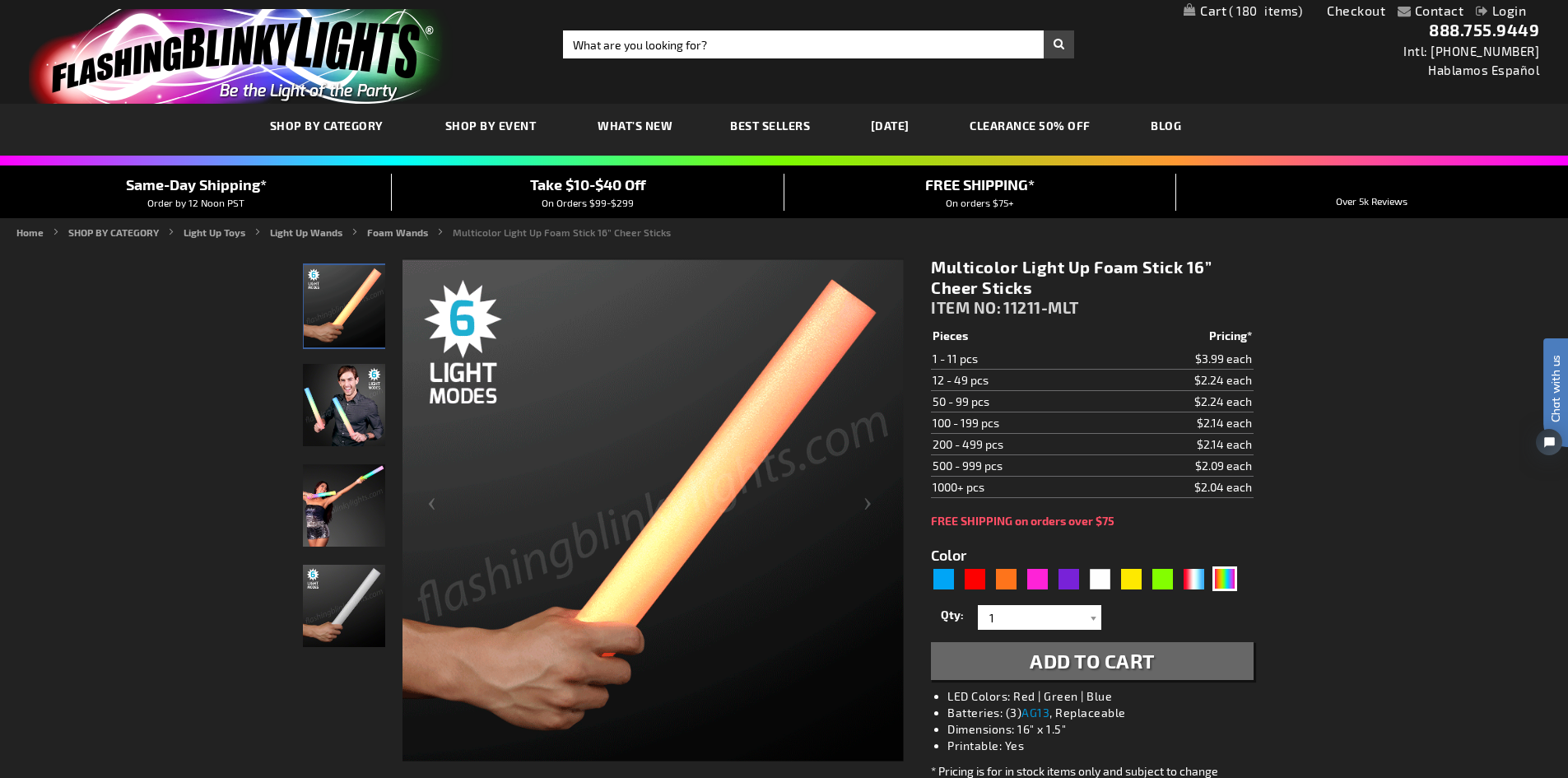
click at [344, 419] on img "Man displaying 16 Inch Multi-Color LED Light Up Foam Stick" at bounding box center [344, 404] width 82 height 82
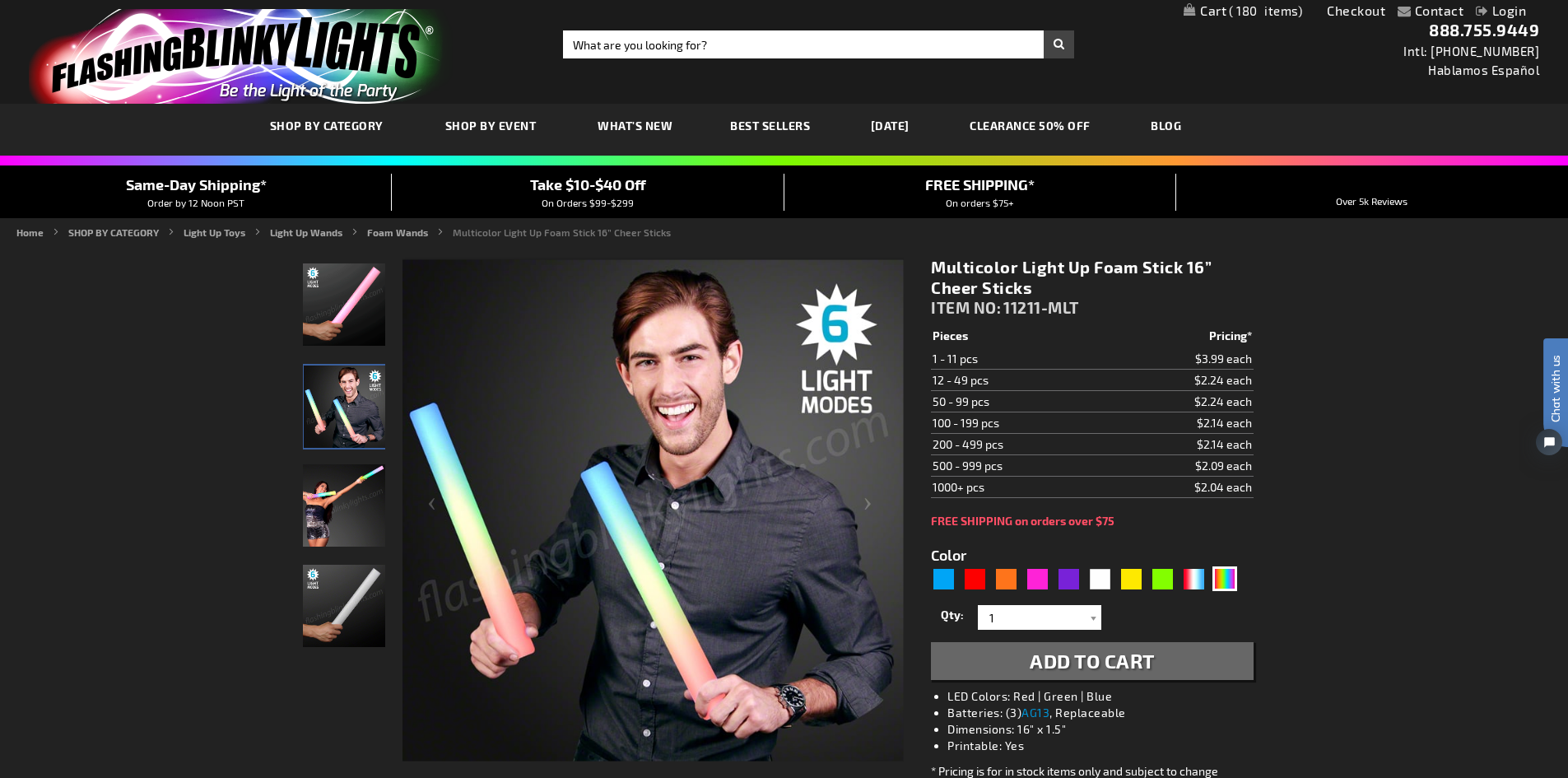
click at [344, 489] on img "Woman displaying 16 Inch Multi-Color LED Light Up Foam Stick" at bounding box center [344, 505] width 82 height 82
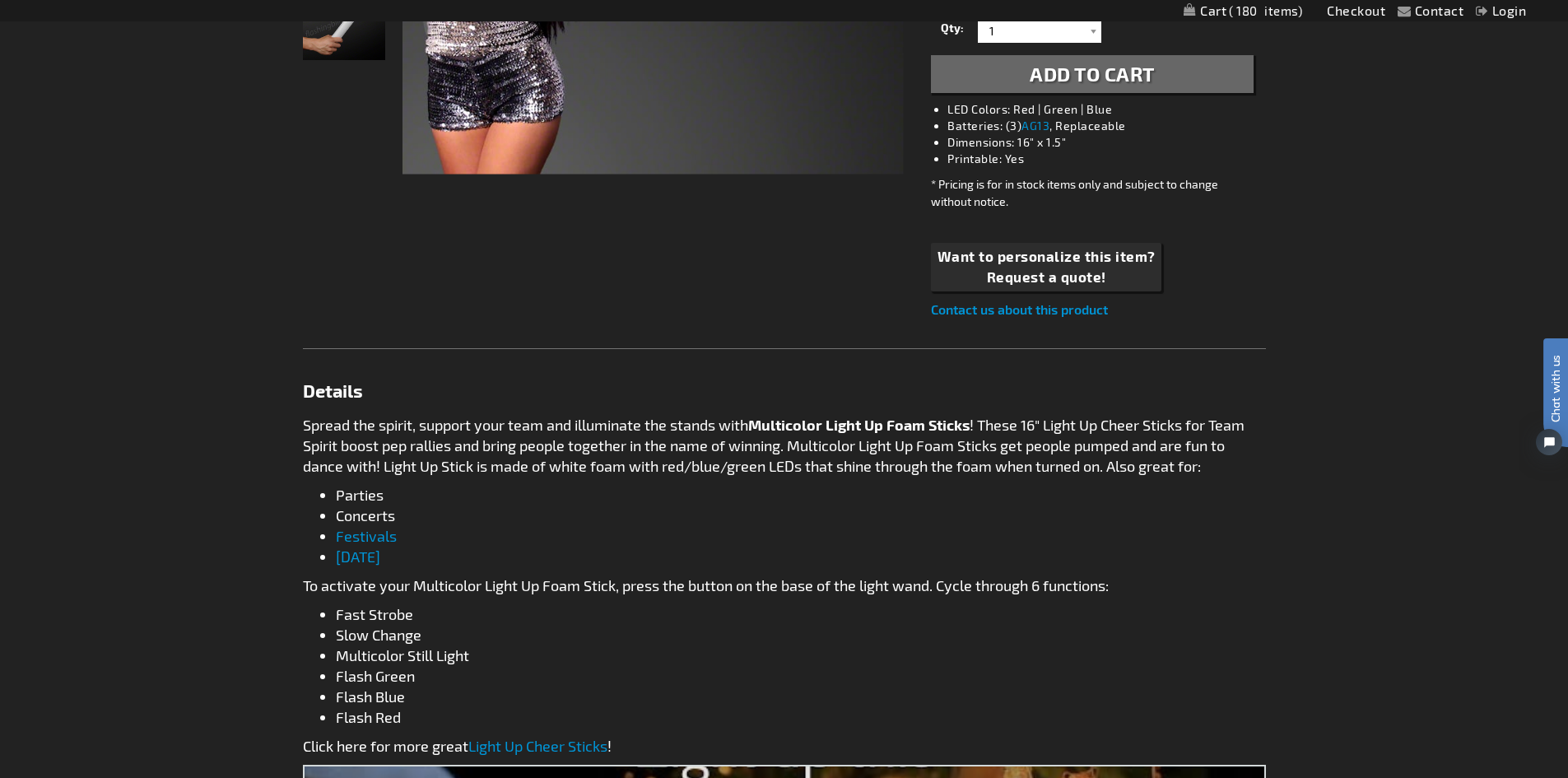
scroll to position [741, 0]
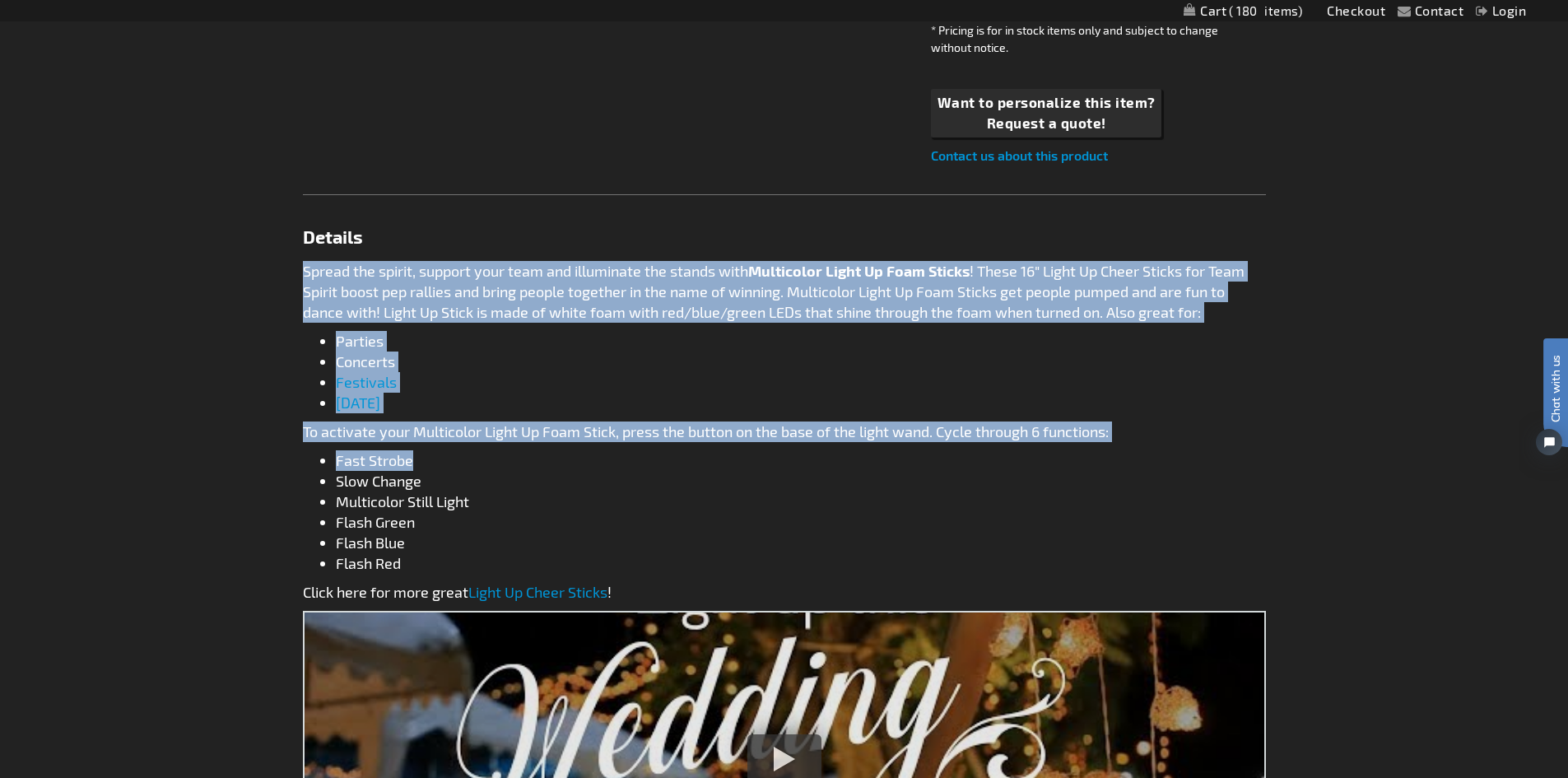
drag, startPoint x: 305, startPoint y: 275, endPoint x: 663, endPoint y: 453, distance: 399.8
click at [663, 453] on div "Spread the spirit, support your team and illuminate the stands with Multicolor …" at bounding box center [784, 431] width 964 height 342
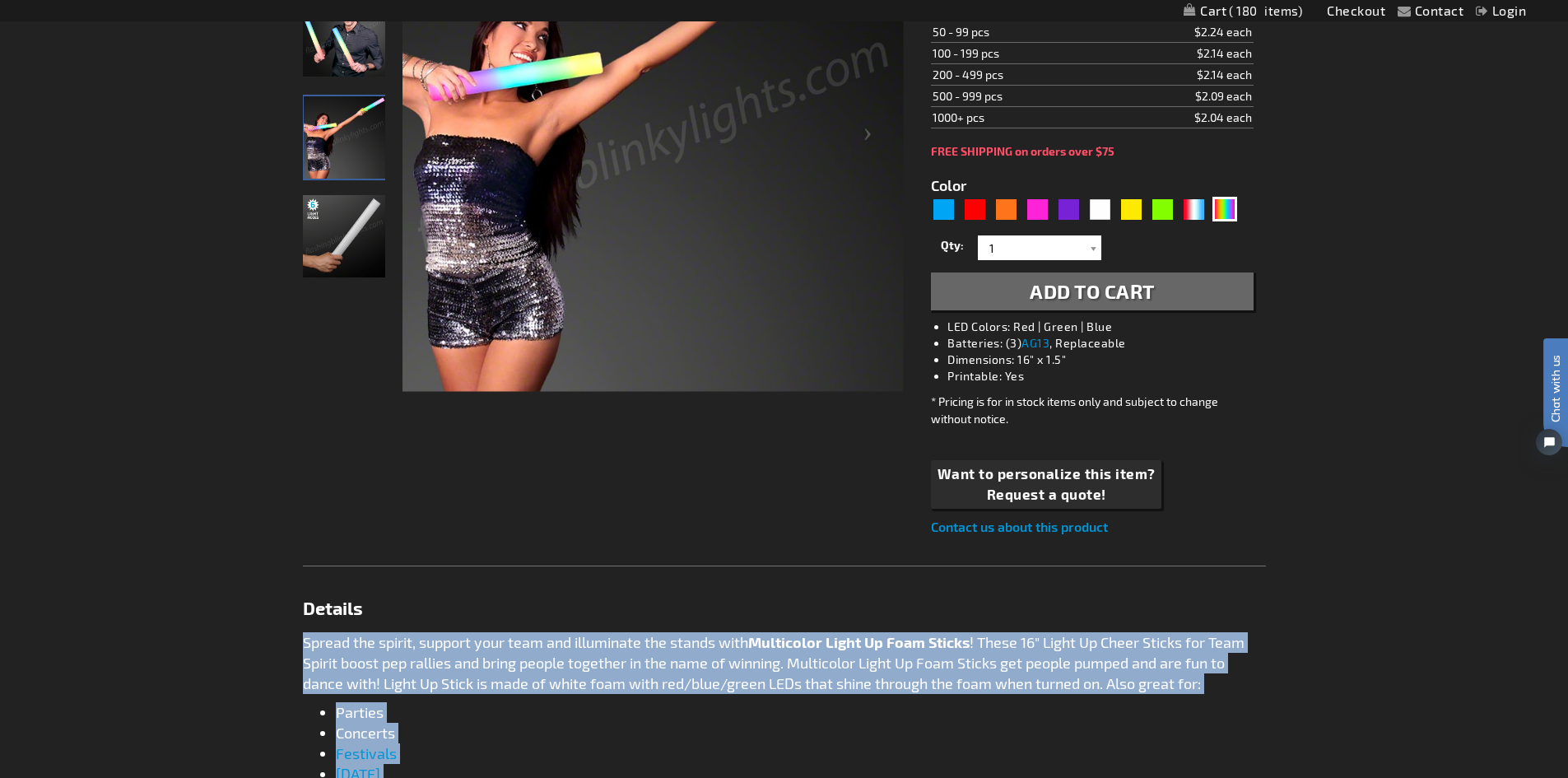
scroll to position [329, 0]
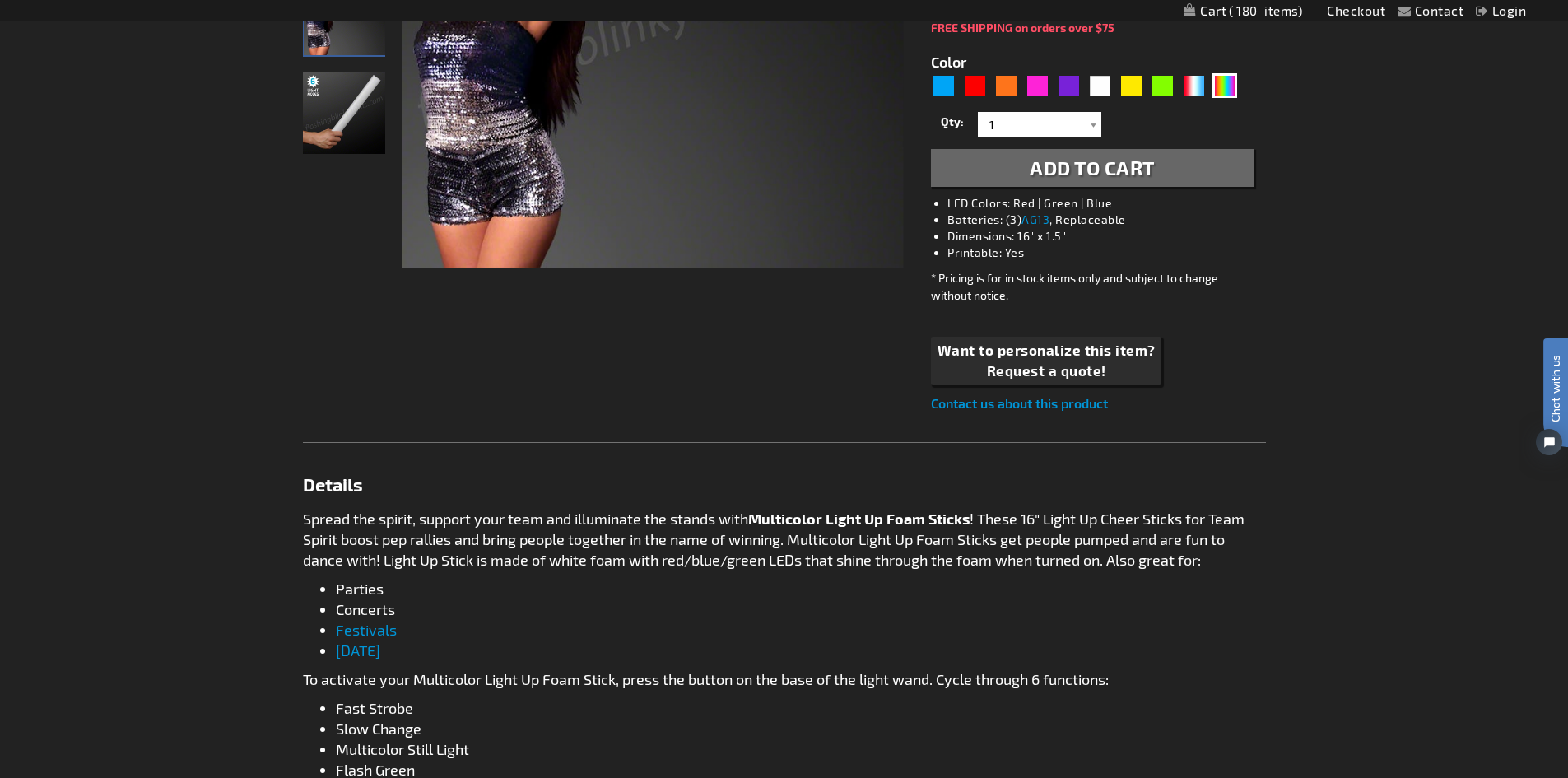
scroll to position [495, 0]
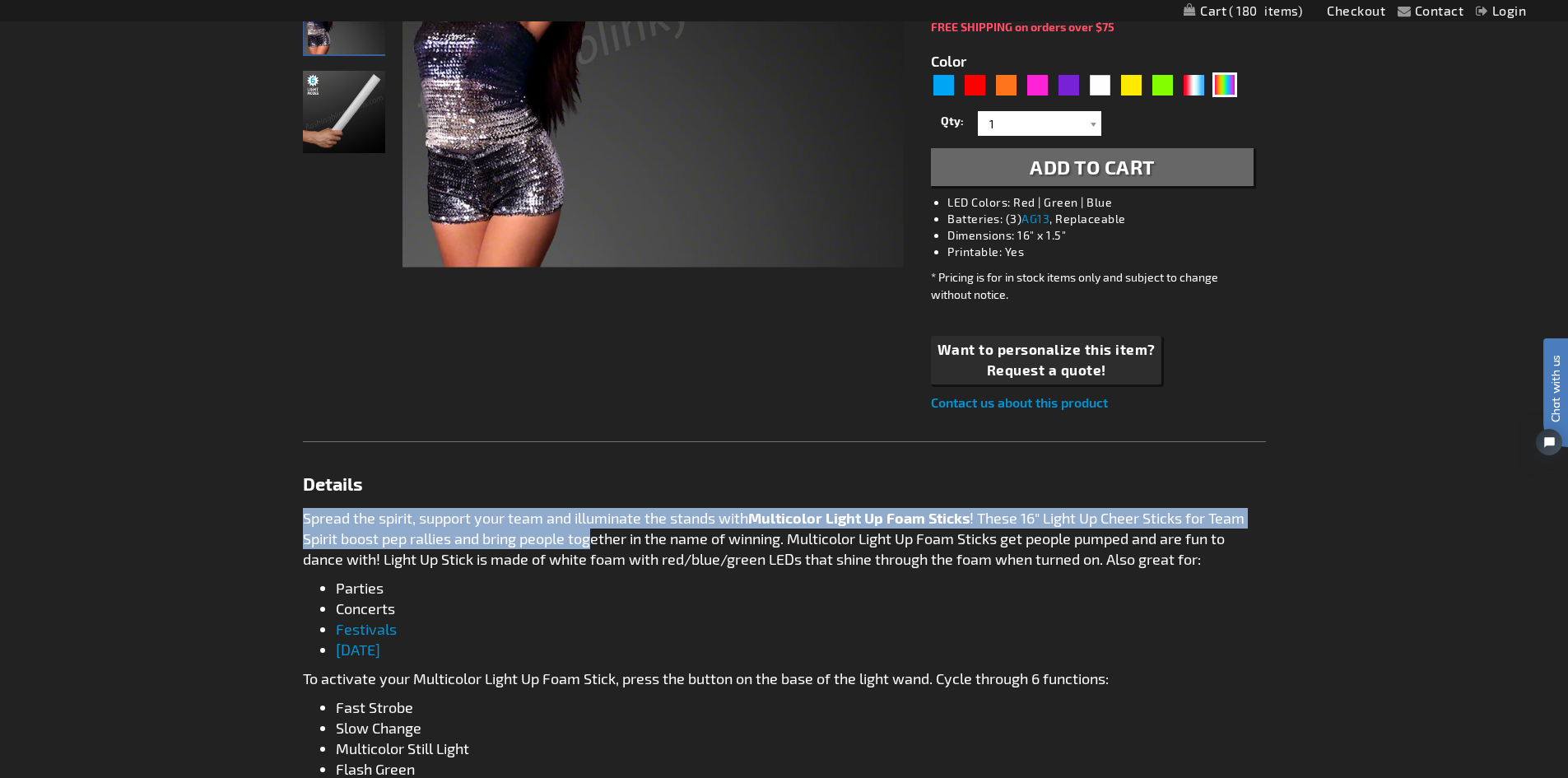
drag, startPoint x: 302, startPoint y: 517, endPoint x: 597, endPoint y: 529, distance: 295.2
click at [597, 529] on main "Checkout as a new customer Creating an account has many benefits: See order and…" at bounding box center [784, 659] width 988 height 1818
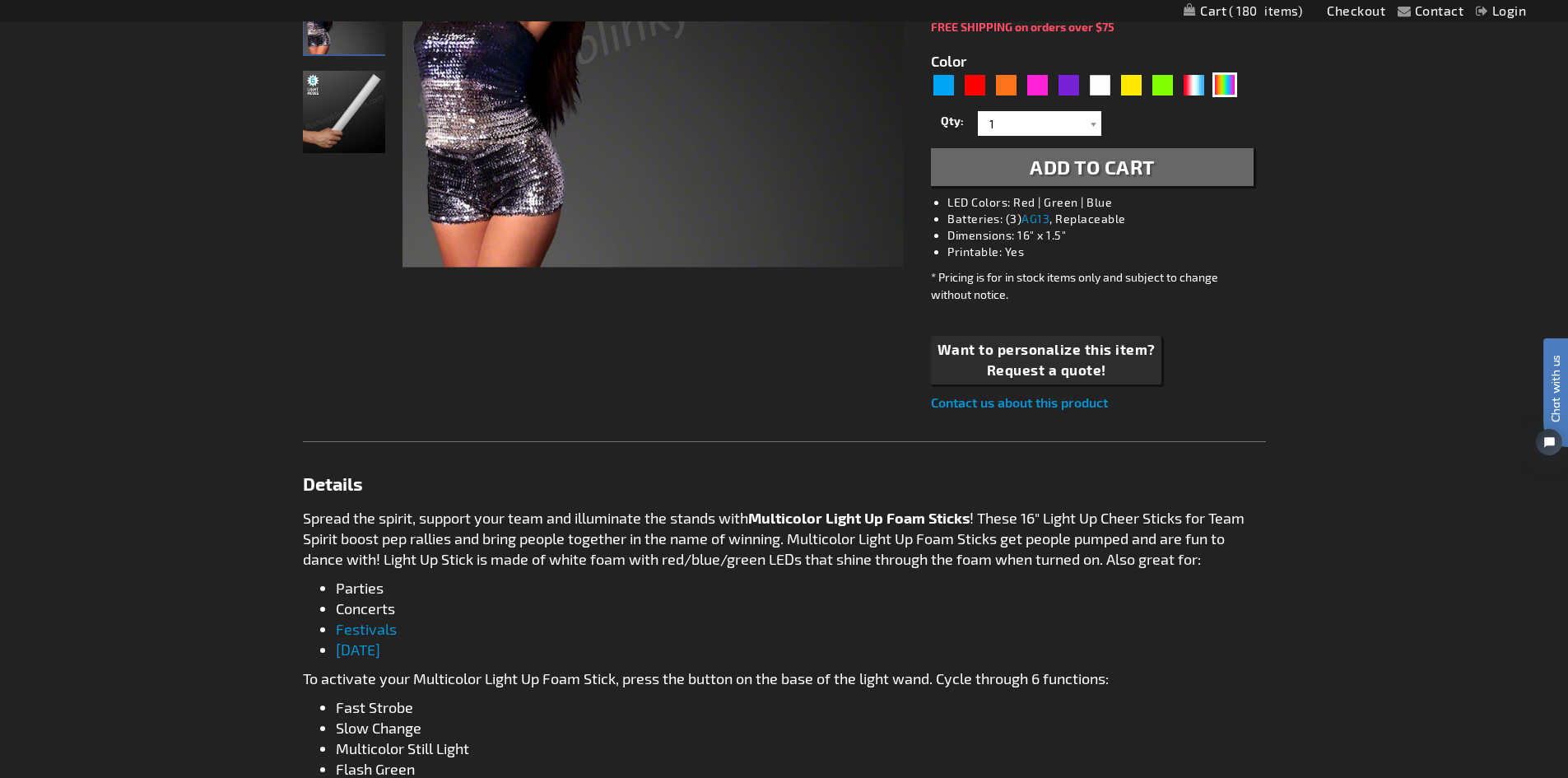
click at [1291, 266] on div "Contact Compare Products Checkout Login Skip to Content My Cart 180 180 items M…" at bounding box center [784, 729] width 1568 height 2448
drag, startPoint x: 932, startPoint y: 201, endPoint x: 1055, endPoint y: 250, distance: 132.4
click at [1055, 250] on div "Multicolor Light Up Foam Stick 16” Cheer Sticks ITEM NO: 11211-MLT $2.04 Pieces…" at bounding box center [1093, 87] width 347 height 675
click at [1028, 252] on li "Printable: Yes" at bounding box center [1108, 252] width 322 height 17
drag, startPoint x: 1056, startPoint y: 238, endPoint x: 939, endPoint y: 201, distance: 122.7
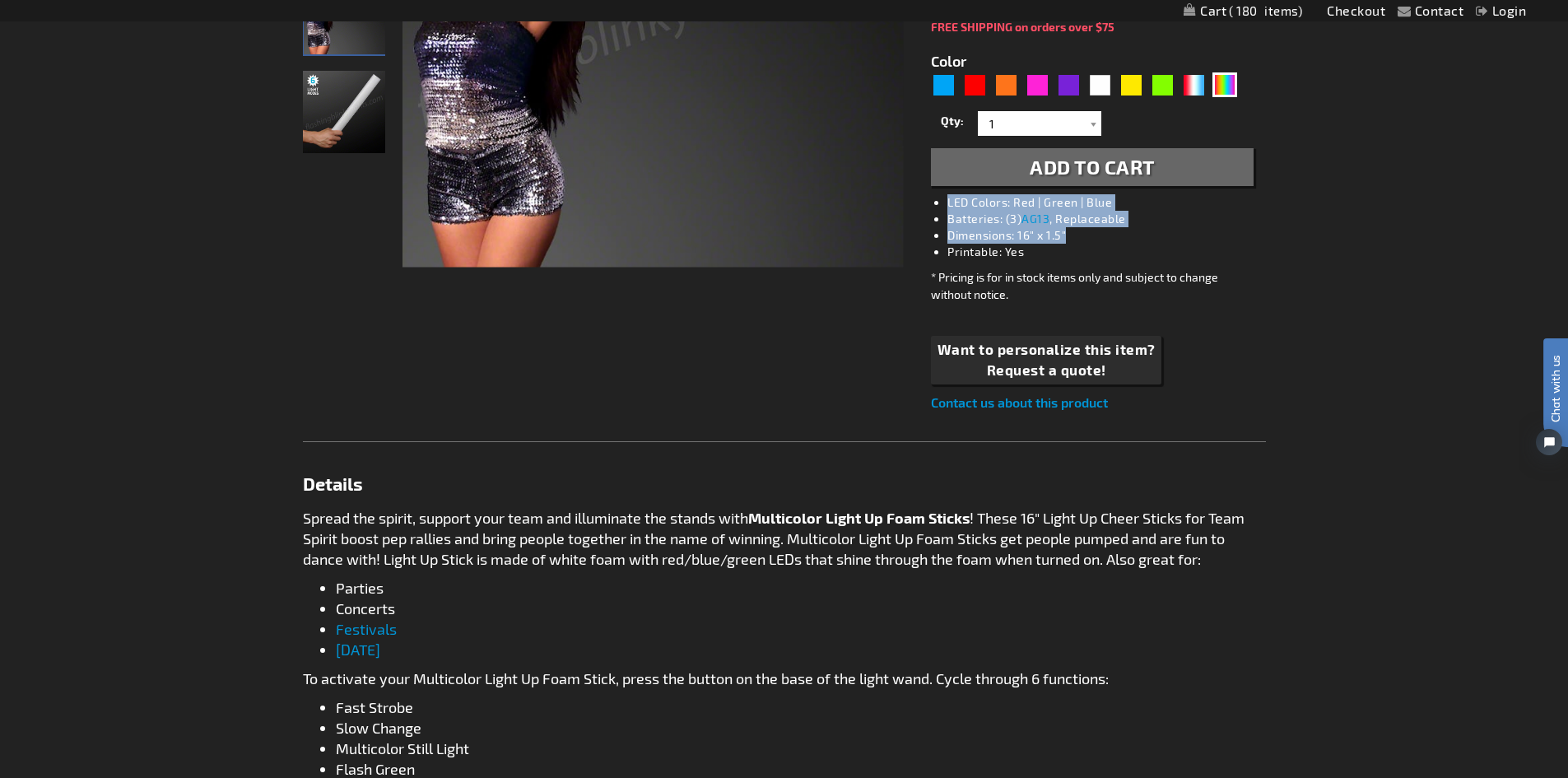
click at [948, 201] on ul "LED Colors: Red | Green | Blue Batteries: (3) AG13 , Replaceable Dimensions: 16…" at bounding box center [1108, 227] width 322 height 65
click at [650, 580] on li "Parties" at bounding box center [800, 589] width 930 height 21
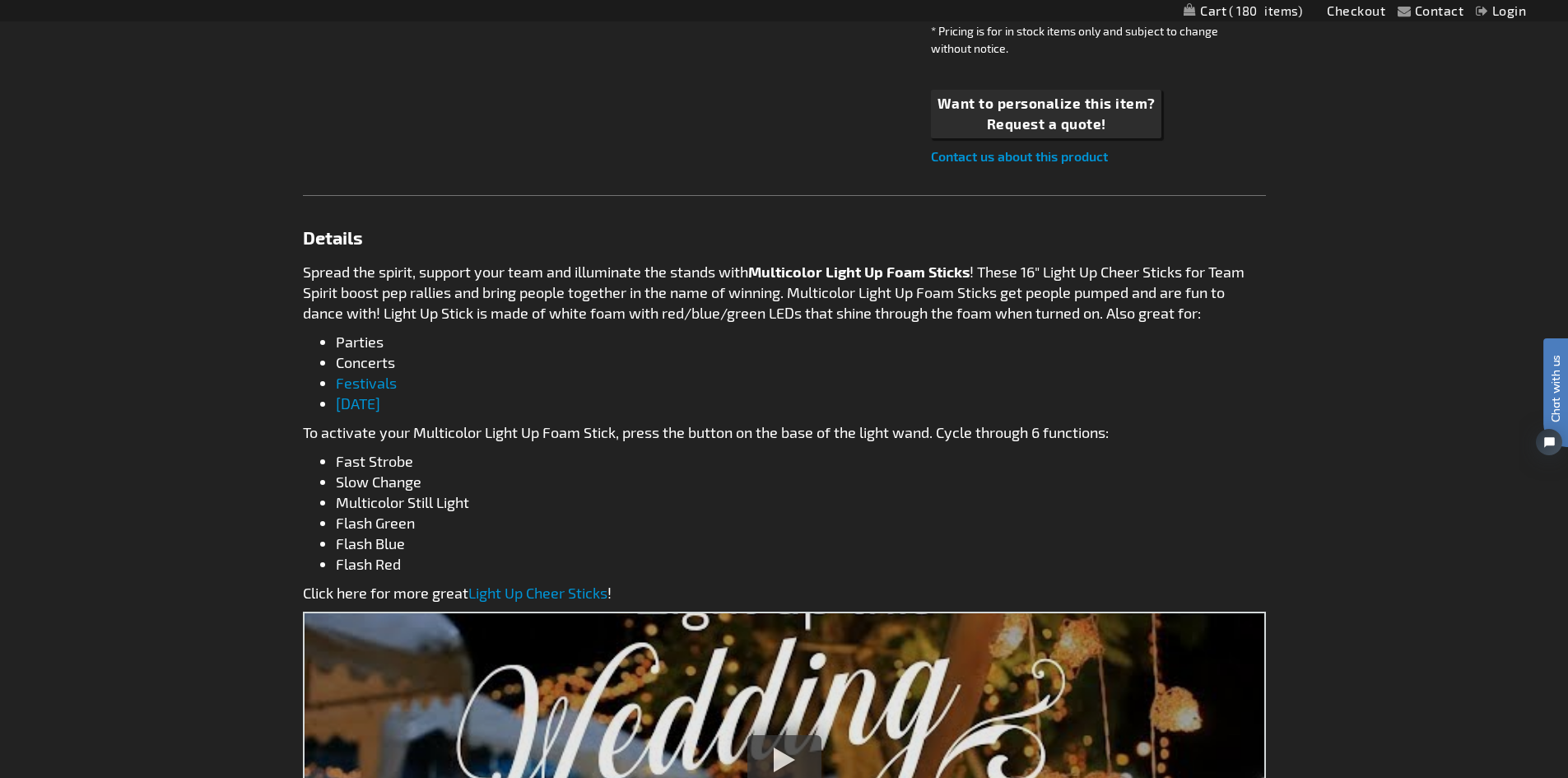
scroll to position [741, 0]
drag, startPoint x: 300, startPoint y: 233, endPoint x: 661, endPoint y: 558, distance: 485.7
click at [661, 558] on main "Checkout as a new customer Creating an account has many benefits: See order and…" at bounding box center [784, 412] width 988 height 1818
copy div "Details Spread the spirit, support your team and illuminate the stands with Mul…"
click at [1343, 364] on div "Contact Compare Products Checkout Login Skip to Content My Cart 180 180 items M…" at bounding box center [784, 483] width 1568 height 2448
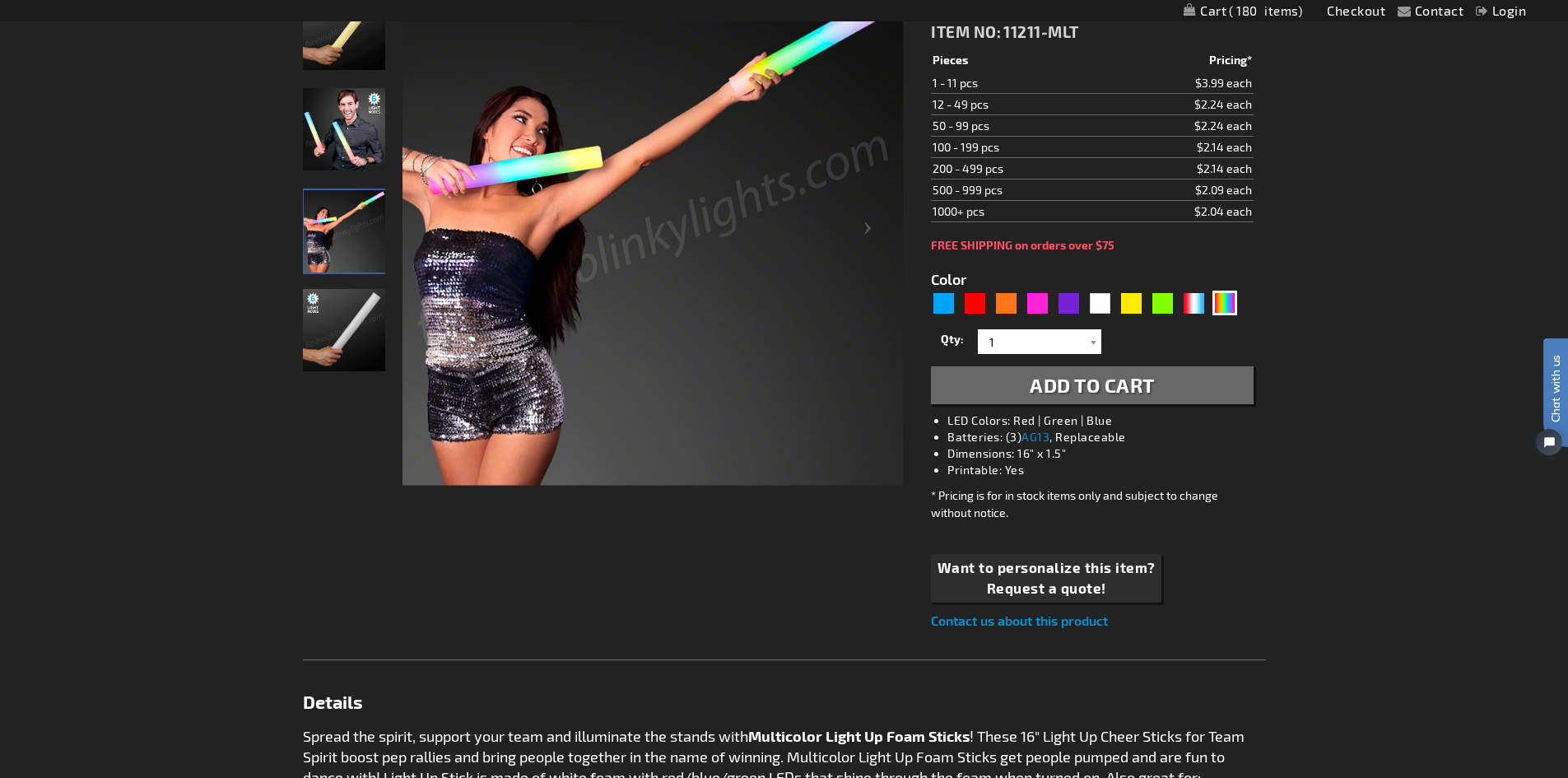
scroll to position [247, 0]
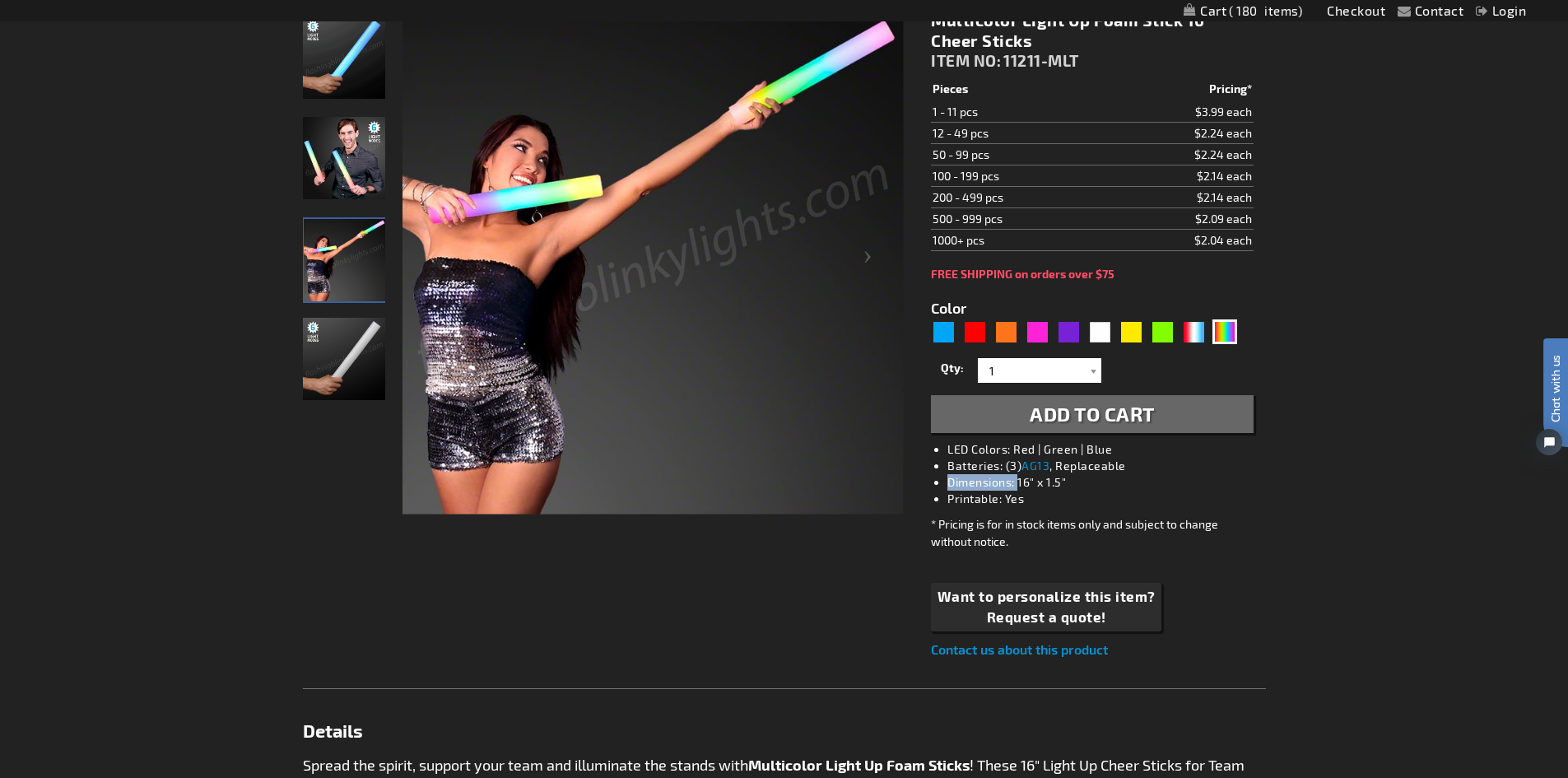
drag, startPoint x: 934, startPoint y: 482, endPoint x: 1022, endPoint y: 491, distance: 88.5
click at [1022, 491] on li "Dimensions: 16" x 1.5"" at bounding box center [1108, 483] width 322 height 17
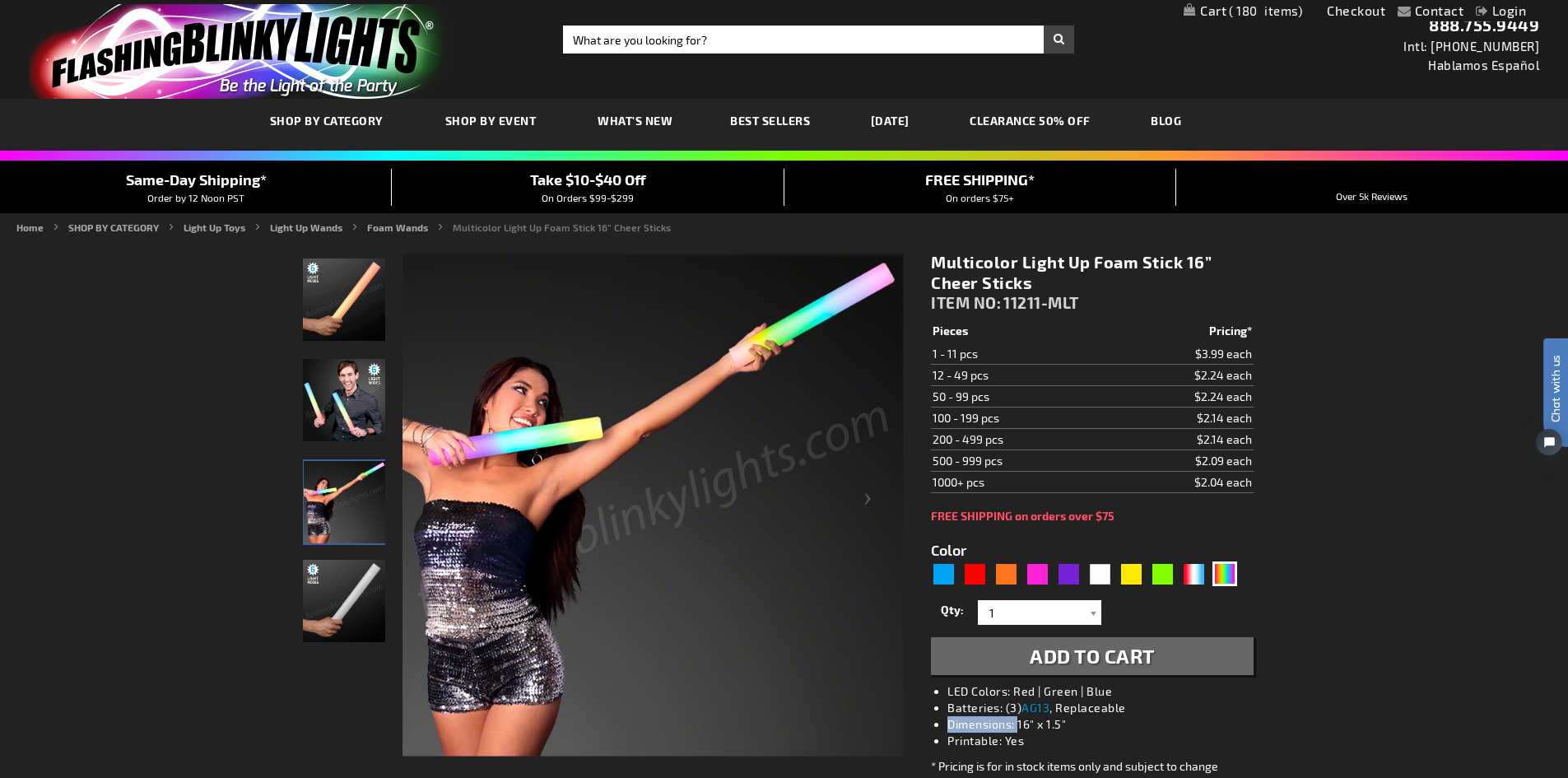
scroll to position [0, 0]
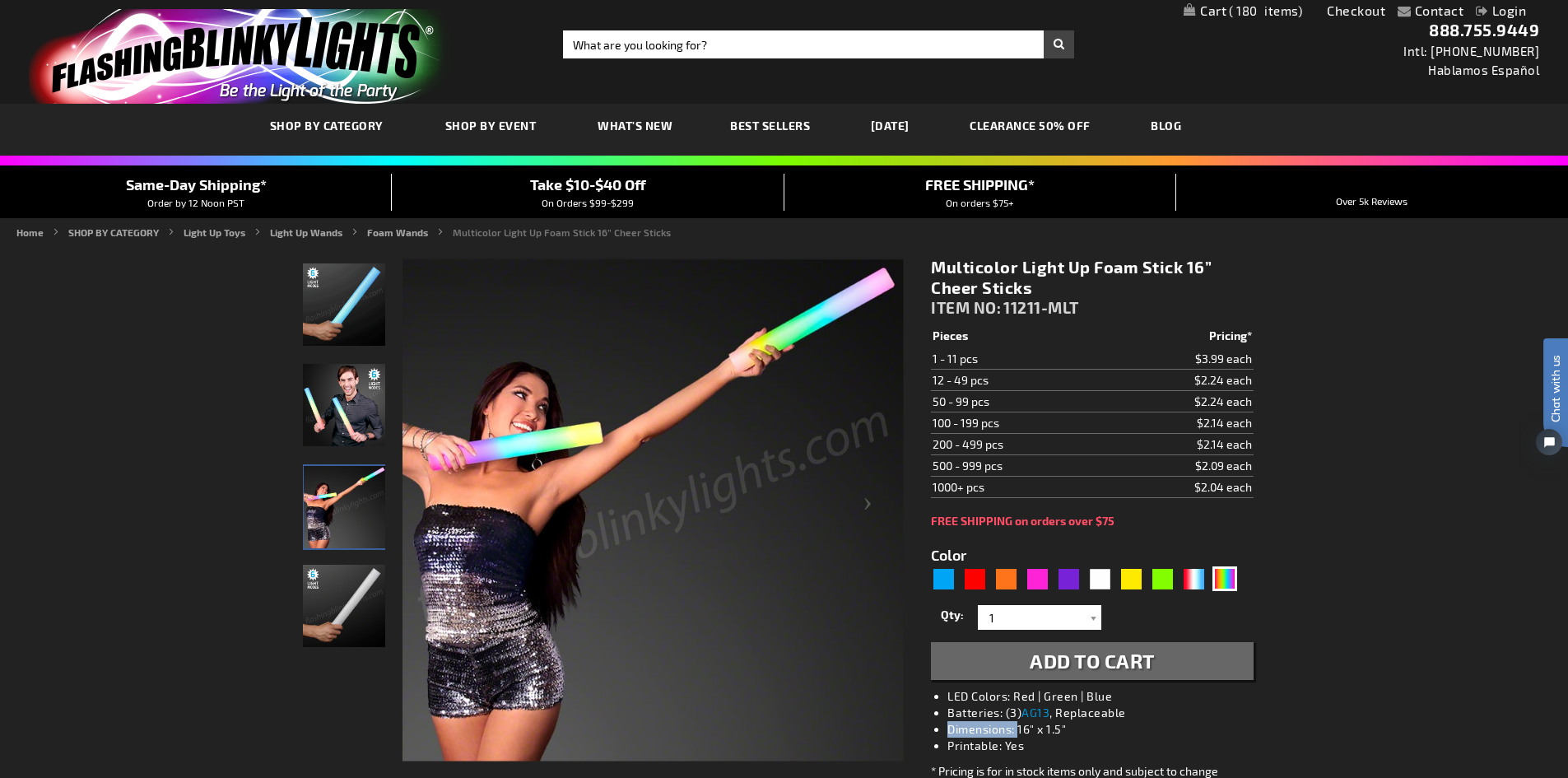
click at [355, 407] on img "Man displaying 16 Inch Multi-Color LED Light Up Foam Stick" at bounding box center [344, 404] width 82 height 82
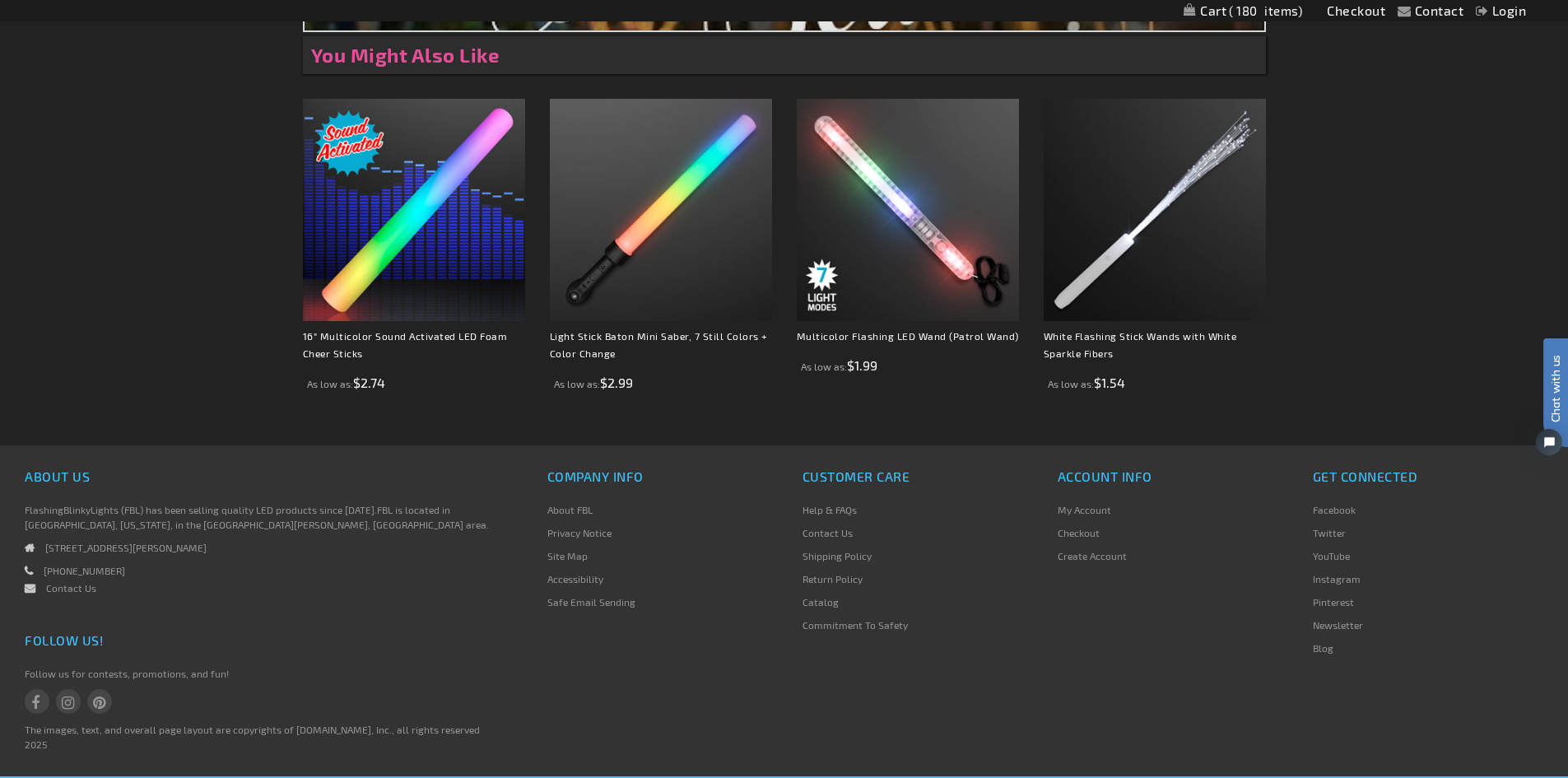
scroll to position [1669, 0]
